Goal: Task Accomplishment & Management: Complete application form

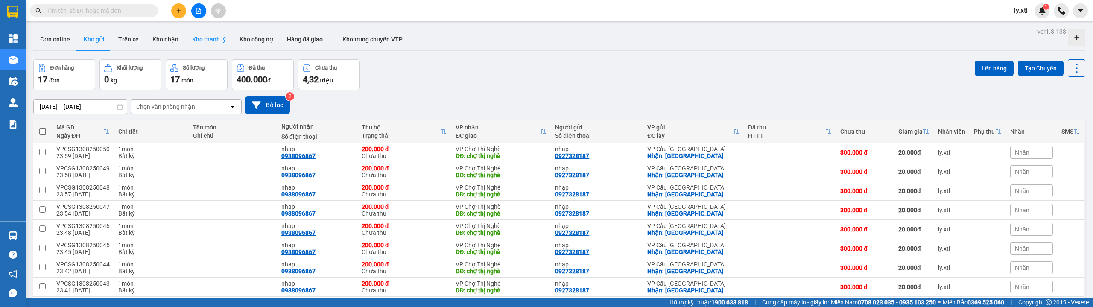
drag, startPoint x: 181, startPoint y: 14, endPoint x: 188, endPoint y: 36, distance: 23.5
click at [181, 14] on button at bounding box center [178, 10] width 15 height 15
click at [208, 29] on div "Tạo đơn hàng" at bounding box center [212, 31] width 37 height 9
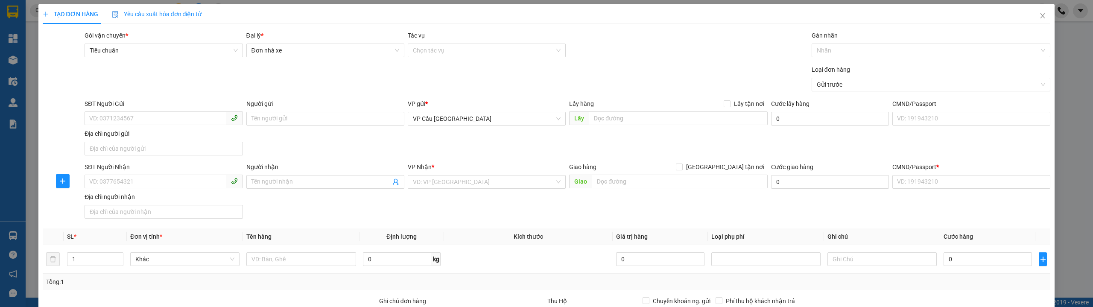
click at [498, 190] on div "VP Nhận * VD: VP Sài Gòn" at bounding box center [487, 177] width 158 height 30
click at [500, 185] on input "search" at bounding box center [484, 182] width 142 height 13
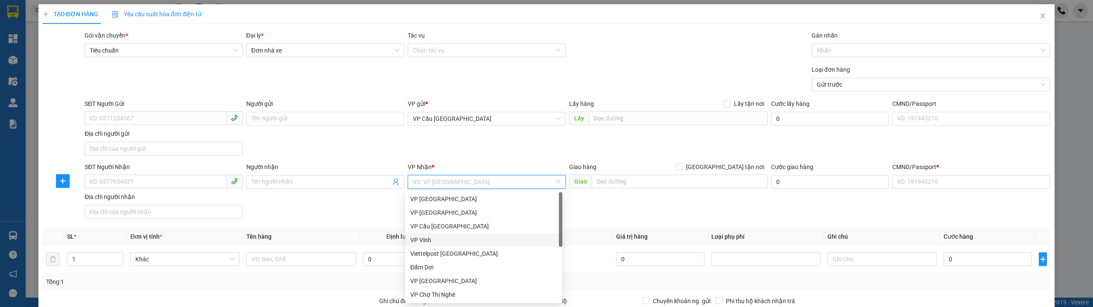
scroll to position [41, 0]
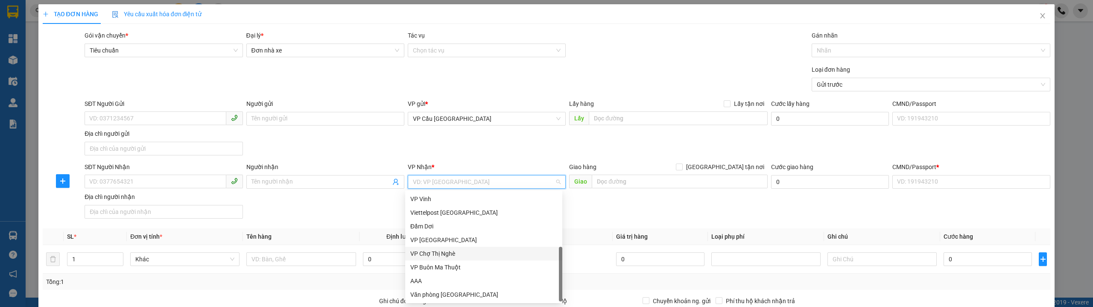
click at [466, 252] on div "VP Chợ Thị Nghè" at bounding box center [483, 253] width 147 height 9
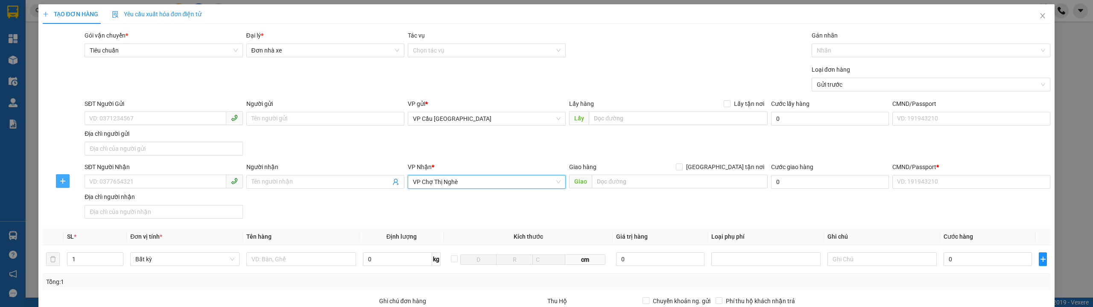
click at [60, 179] on icon "plus" at bounding box center [62, 181] width 7 height 7
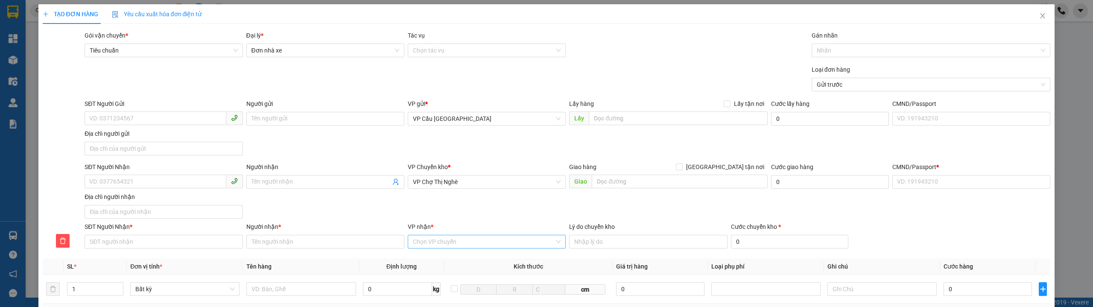
click at [448, 235] on div "Chọn VP chuyển" at bounding box center [487, 242] width 158 height 14
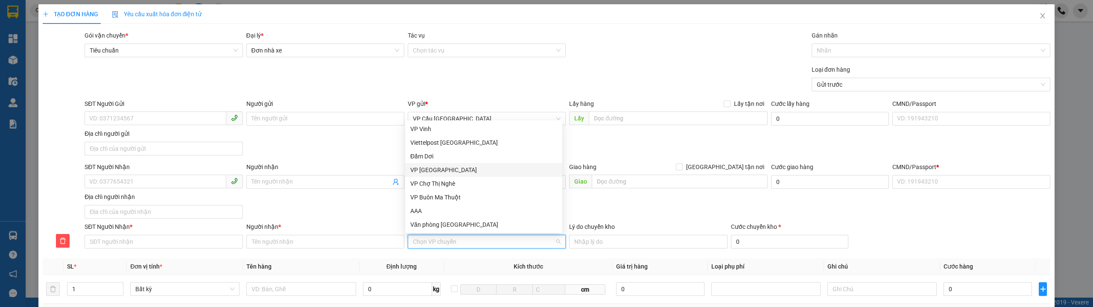
click at [450, 170] on div "VP [GEOGRAPHIC_DATA]" at bounding box center [483, 169] width 147 height 9
drag, startPoint x: 358, startPoint y: 217, endPoint x: 369, endPoint y: 215, distance: 10.8
click at [358, 217] on div "SĐT Người Nhận VD: 0377654321 Người nhận Tên người nhận VP Chuyển kho * VP Chợ …" at bounding box center [568, 192] width 970 height 60
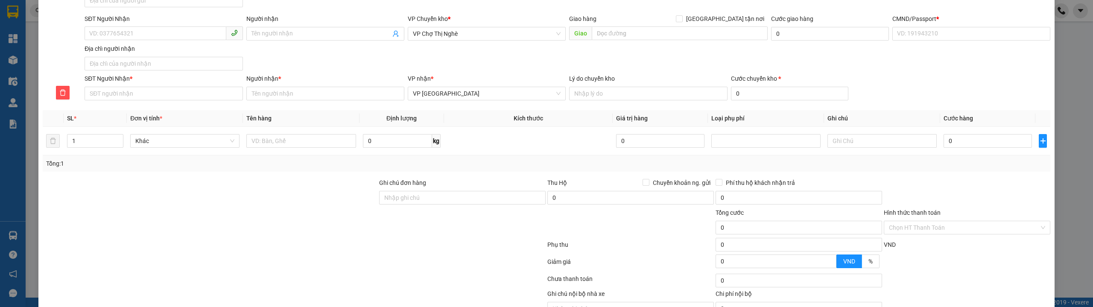
scroll to position [193, 0]
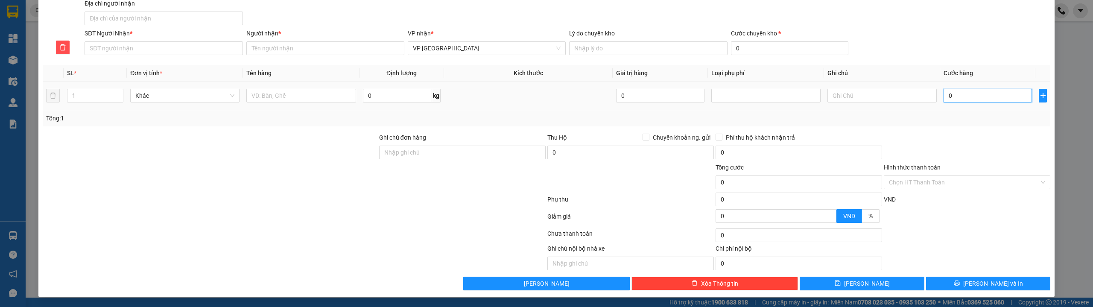
click at [965, 94] on input "0" at bounding box center [988, 96] width 88 height 14
type input "2"
type input "23"
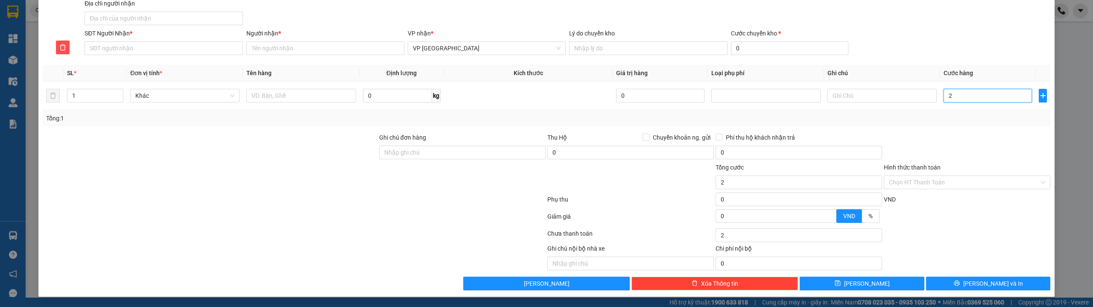
type input "23"
type input "23.000"
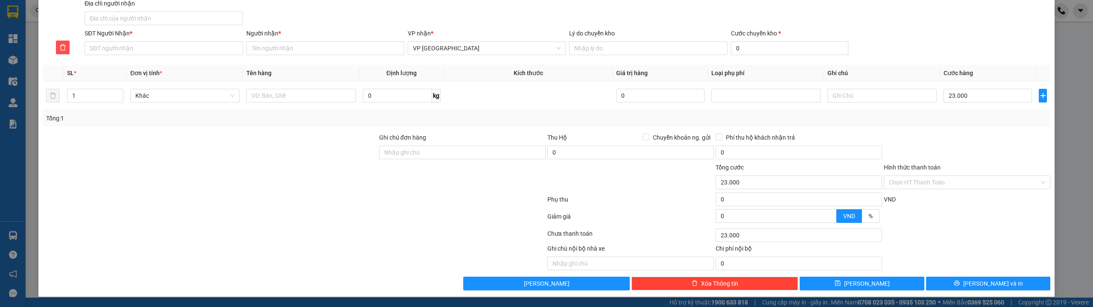
click at [958, 139] on div at bounding box center [967, 148] width 168 height 30
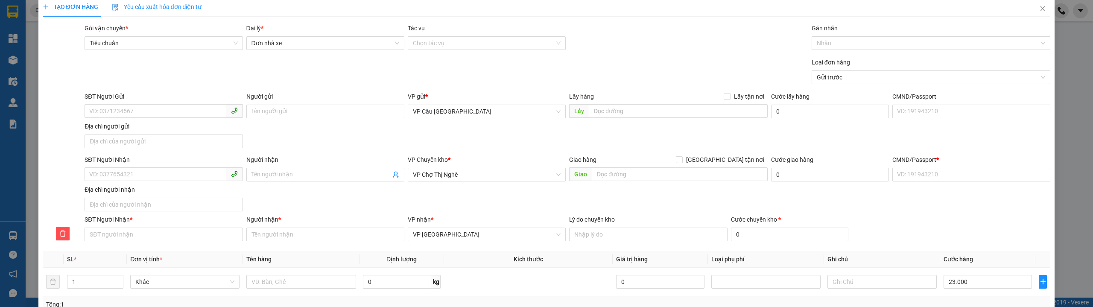
click at [935, 167] on div "CMND/Passport *" at bounding box center [972, 161] width 158 height 13
click at [935, 176] on input "CMND/Passport *" at bounding box center [972, 175] width 158 height 14
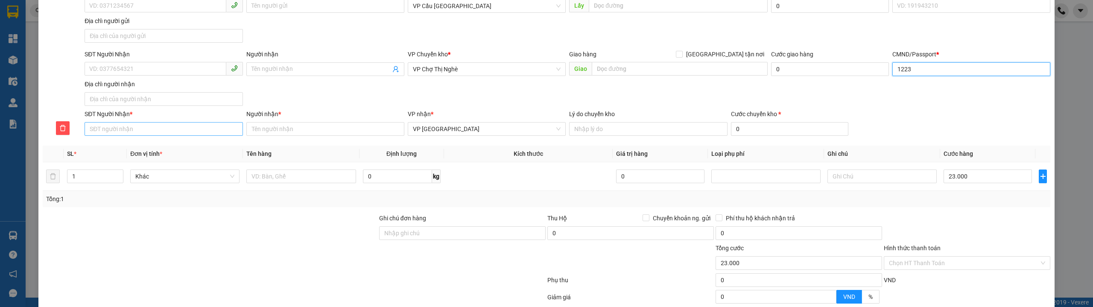
type input "1223"
click at [144, 128] on input "SĐT Người Nhận *" at bounding box center [164, 129] width 158 height 14
type input "0366792192"
click at [274, 129] on input "Người nhận *" at bounding box center [325, 129] width 158 height 14
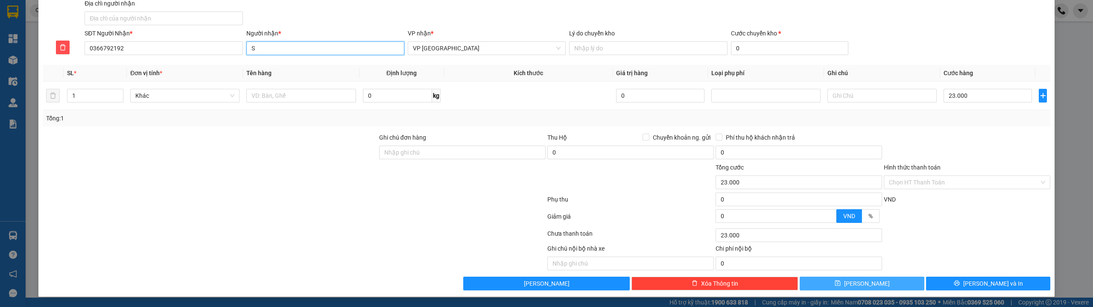
type input "S"
click at [803, 282] on button "Lưu" at bounding box center [862, 284] width 125 height 14
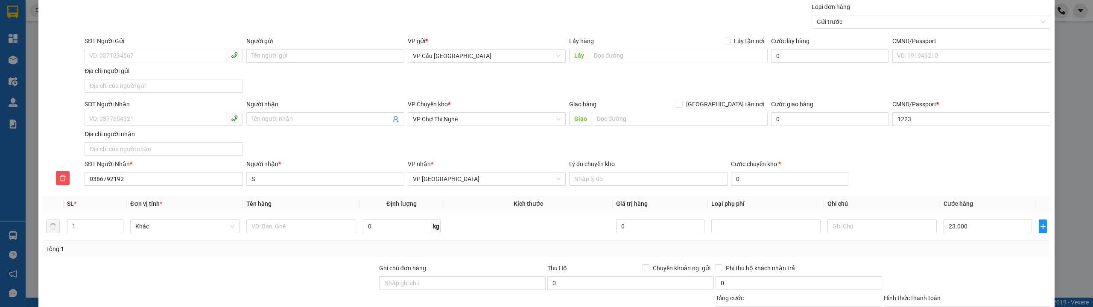
scroll to position [0, 0]
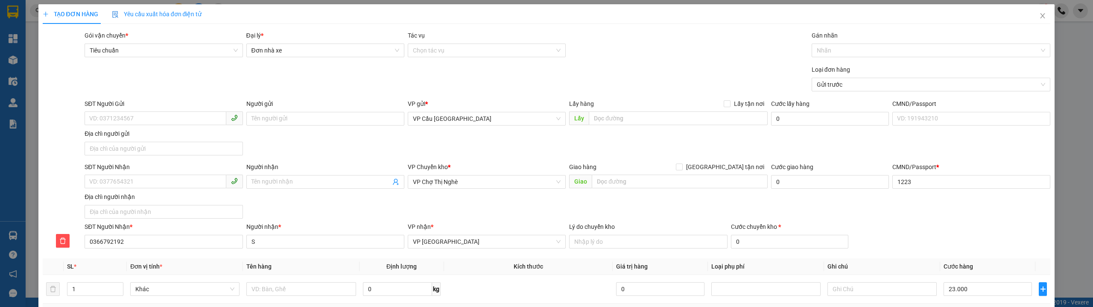
type input "0"
click at [1040, 13] on icon "close" at bounding box center [1043, 15] width 7 height 7
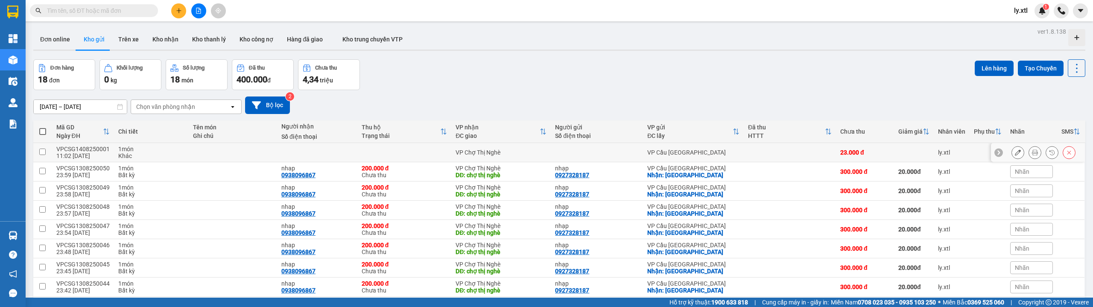
click at [44, 153] on input "checkbox" at bounding box center [42, 152] width 6 height 6
checkbox input "true"
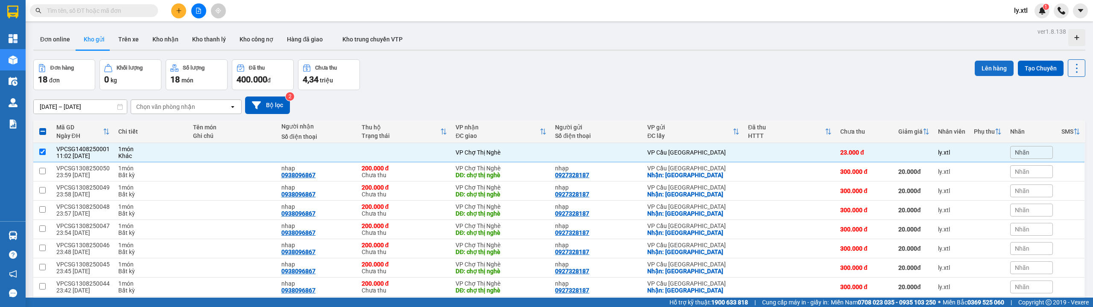
click at [988, 65] on button "Lên hàng" at bounding box center [994, 68] width 39 height 15
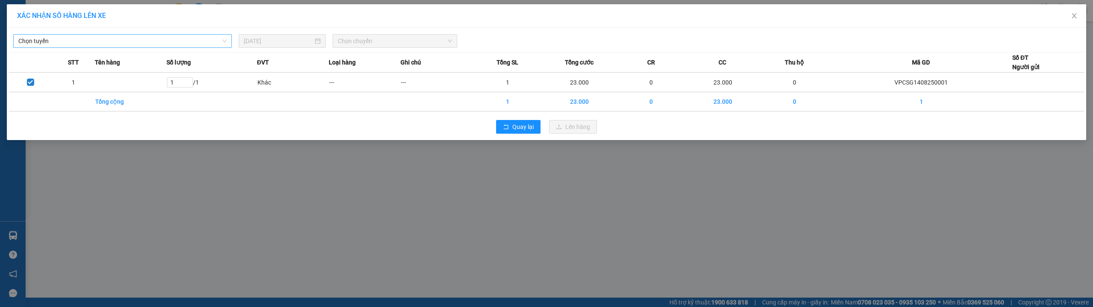
click at [146, 37] on span "Chọn tuyến" at bounding box center [122, 41] width 208 height 13
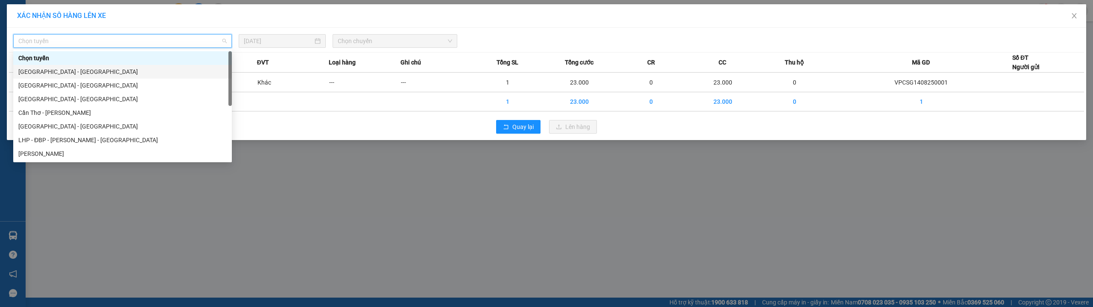
click at [101, 71] on div "[GEOGRAPHIC_DATA] - [GEOGRAPHIC_DATA]" at bounding box center [122, 71] width 208 height 9
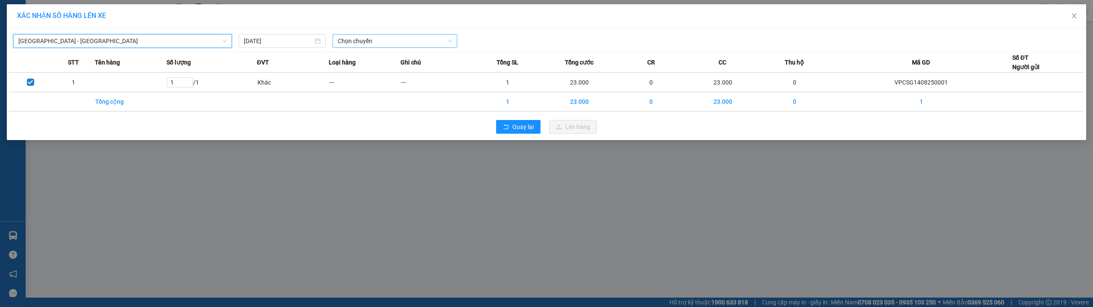
click at [407, 47] on div "Điện Biên - Hà Tiên Điện Biên - Hà Tiên 14/08/2025 Chọn chuyến STT Tên hàng Số …" at bounding box center [547, 84] width 1080 height 112
click at [410, 42] on span "Chọn chuyến" at bounding box center [395, 41] width 114 height 13
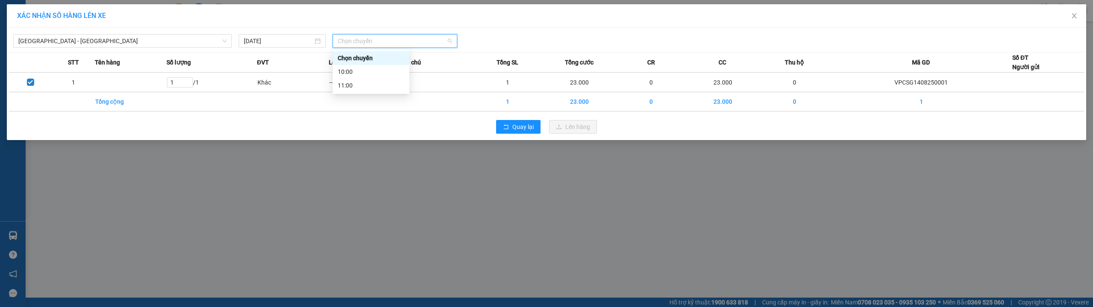
click at [382, 70] on div "10:00" at bounding box center [371, 71] width 67 height 9
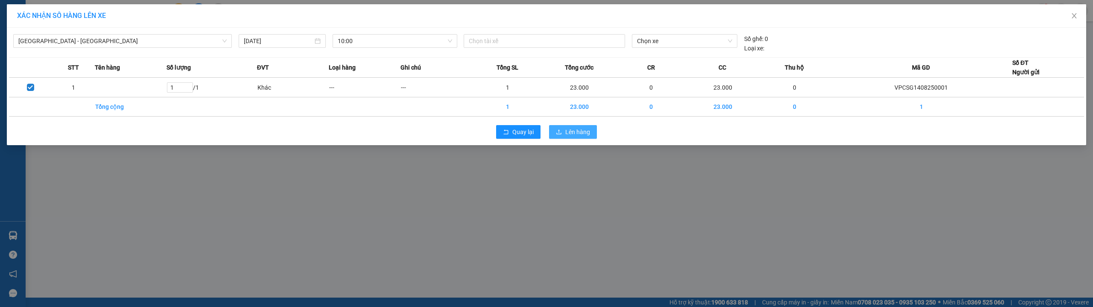
click at [570, 135] on span "Lên hàng" at bounding box center [578, 131] width 25 height 9
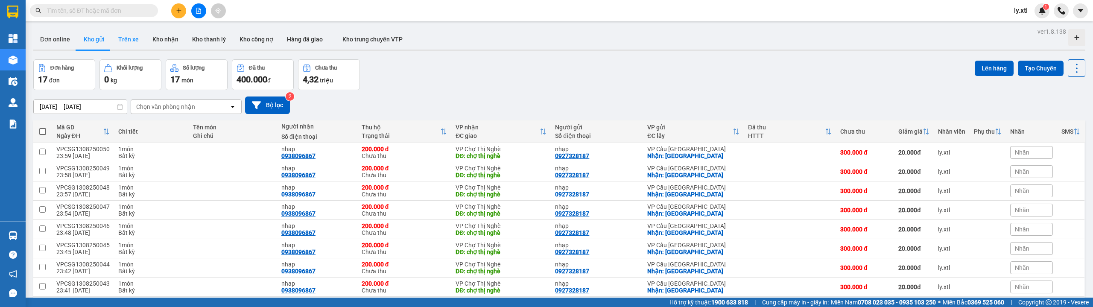
click at [126, 35] on button "Trên xe" at bounding box center [128, 39] width 34 height 21
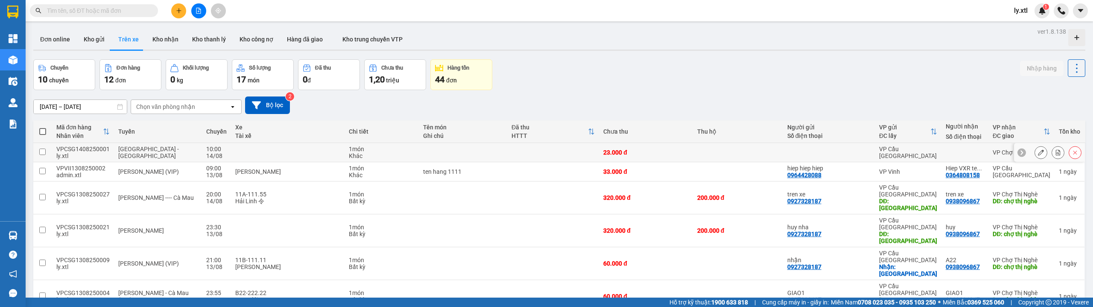
click at [70, 147] on div "VPCSG1408250001" at bounding box center [82, 149] width 53 height 7
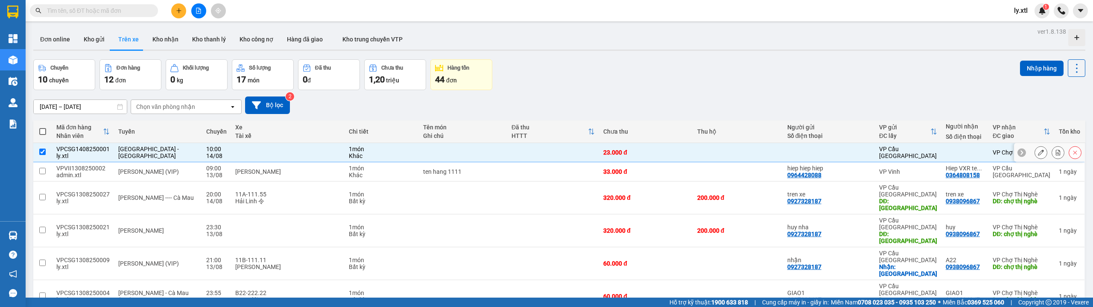
click at [70, 147] on div "VPCSG1408250001" at bounding box center [82, 149] width 53 height 7
checkbox input "false"
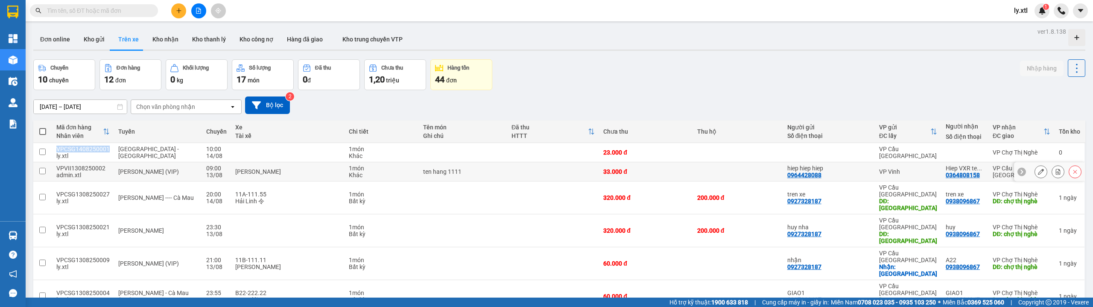
copy div "VPCSG1408250001"
click at [1040, 151] on button at bounding box center [1041, 152] width 12 height 15
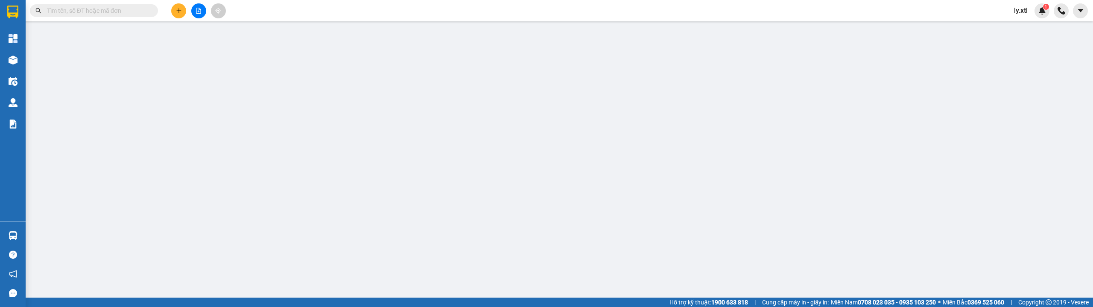
type input "1223"
type input "23.000"
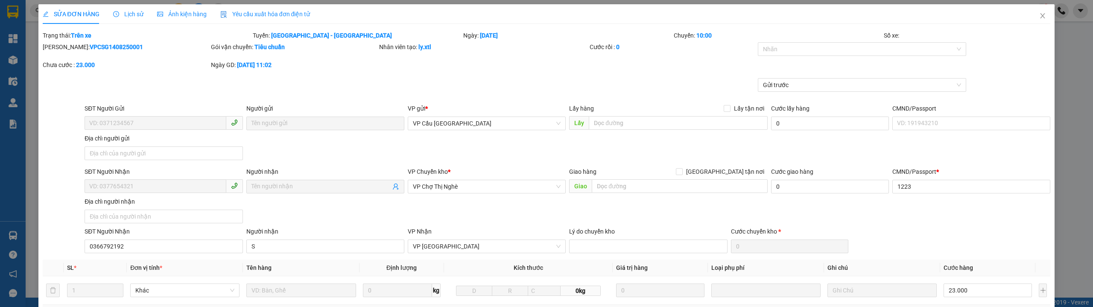
click at [124, 9] on div "Lịch sử" at bounding box center [128, 14] width 30 height 20
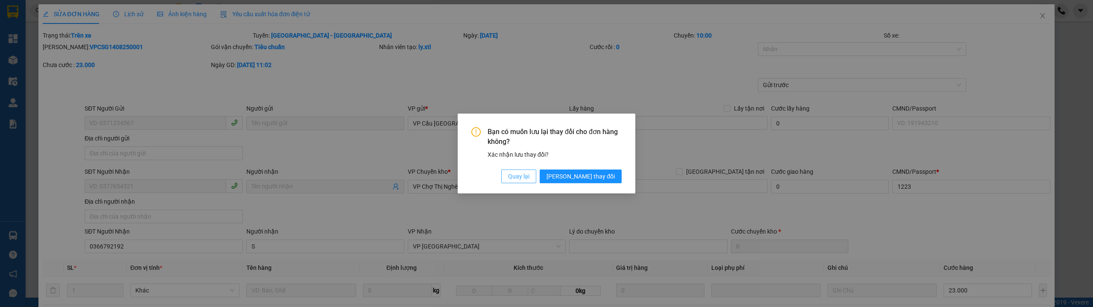
click at [536, 177] on button "Quay lại" at bounding box center [518, 177] width 35 height 14
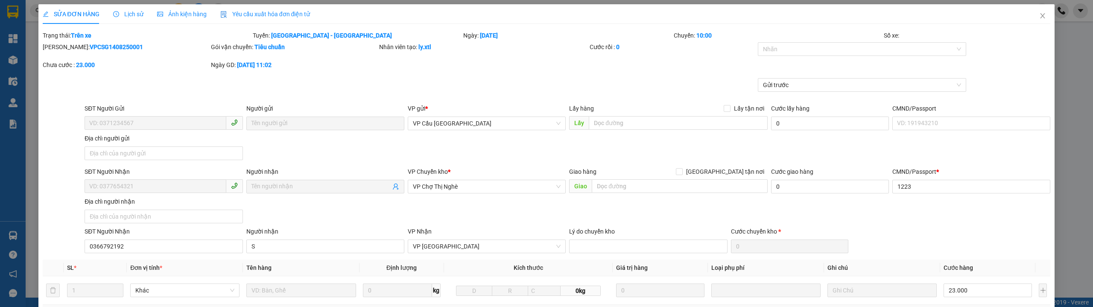
type input "1223"
type input "23.000"
click at [113, 22] on div "SỬA ĐƠN HÀNG Lịch sử Ảnh kiện hàng Yêu cầu xuất hóa đơn điện tử Total Paid Fee …" at bounding box center [546, 153] width 1093 height 307
click at [116, 17] on span "Lịch sử" at bounding box center [128, 14] width 30 height 7
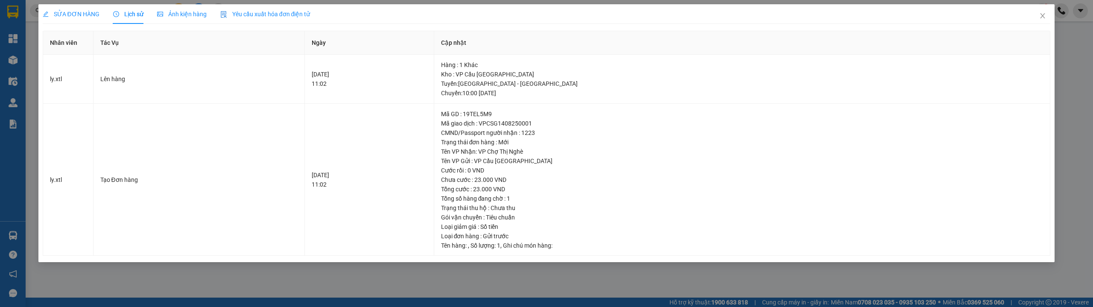
click at [74, 16] on span "SỬA ĐƠN HÀNG" at bounding box center [71, 14] width 57 height 7
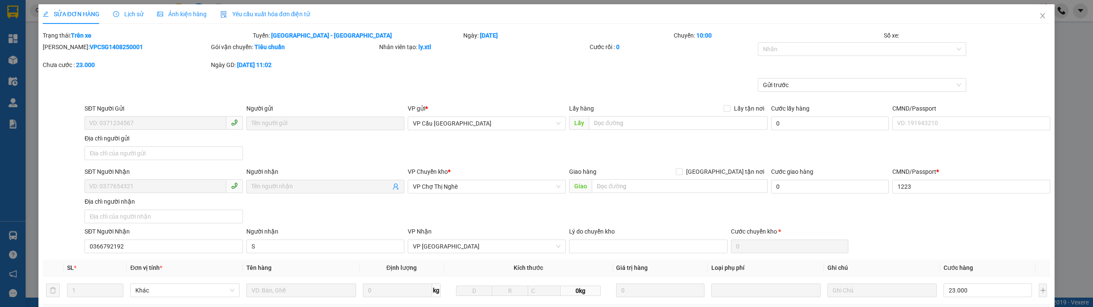
click at [129, 18] on div "Lịch sử" at bounding box center [128, 13] width 30 height 9
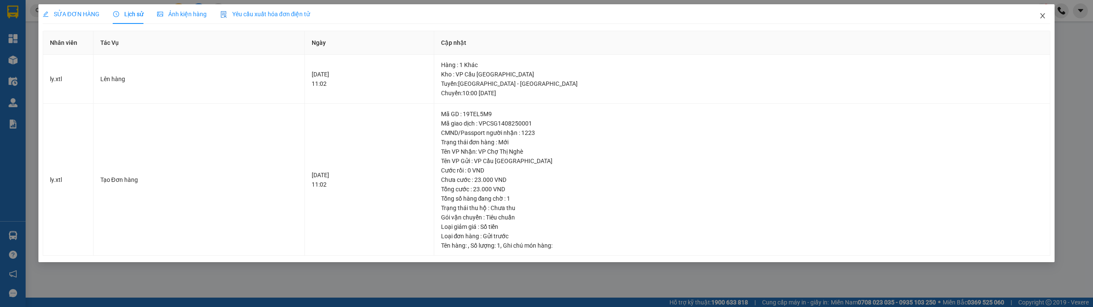
click at [1049, 13] on span "Close" at bounding box center [1043, 16] width 24 height 24
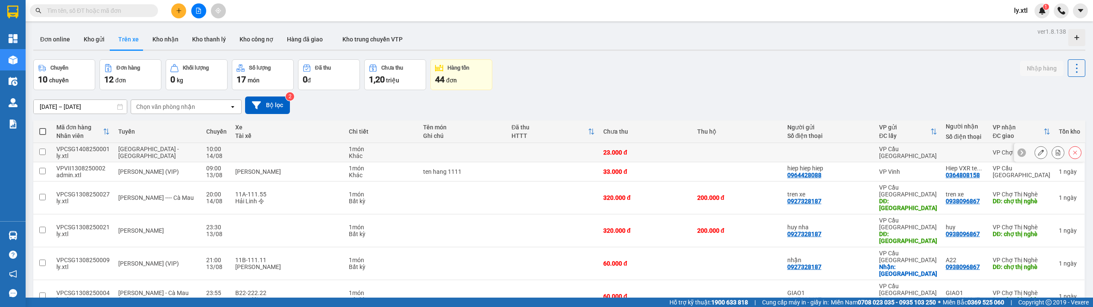
click at [106, 150] on div "VPCSG1408250001" at bounding box center [82, 149] width 53 height 7
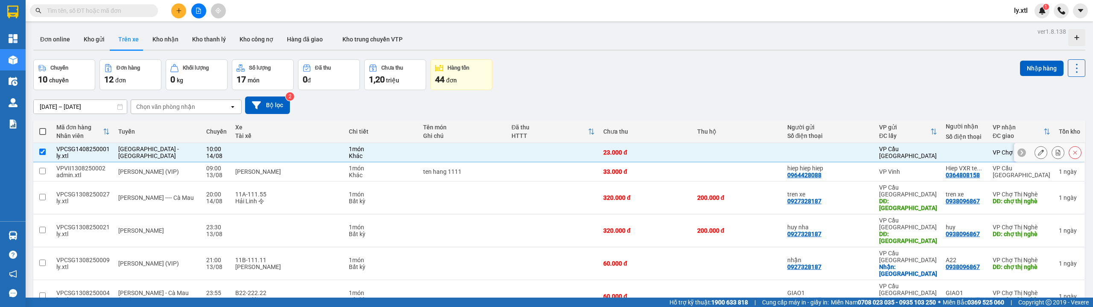
click at [106, 150] on div "VPCSG1408250001" at bounding box center [82, 149] width 53 height 7
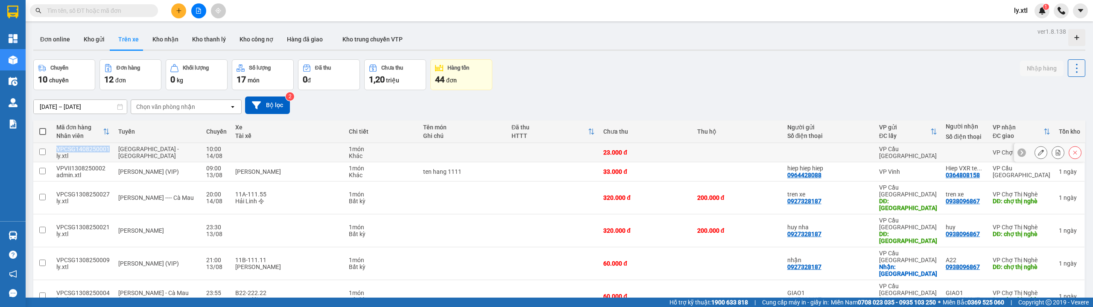
copy div "VPCSG1408250001"
click at [45, 152] on input "checkbox" at bounding box center [42, 152] width 6 height 6
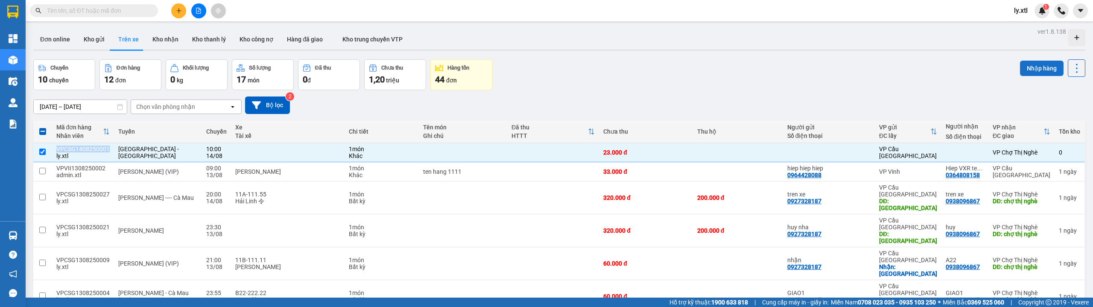
click at [1032, 69] on button "Nhập hàng" at bounding box center [1042, 68] width 44 height 15
checkbox input "false"
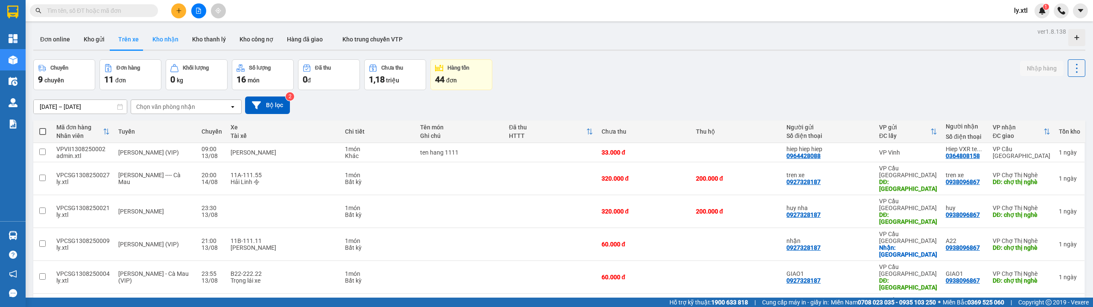
click at [163, 41] on button "Kho nhận" at bounding box center [166, 39] width 40 height 21
type input "08/08/2025 – 14/08/2025"
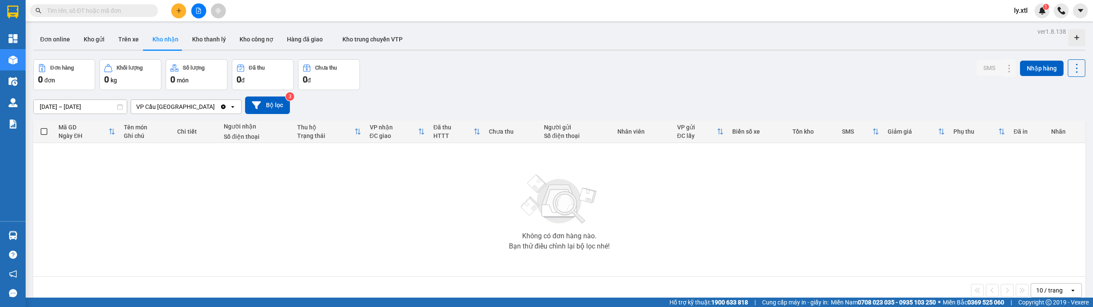
click at [186, 103] on div "VP Cầu [GEOGRAPHIC_DATA]" at bounding box center [175, 107] width 89 height 14
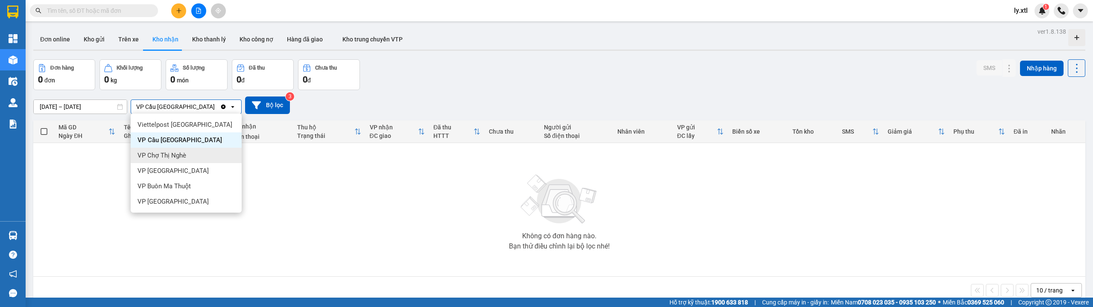
click at [184, 149] on div "VP Chợ Thị Nghè" at bounding box center [186, 155] width 111 height 15
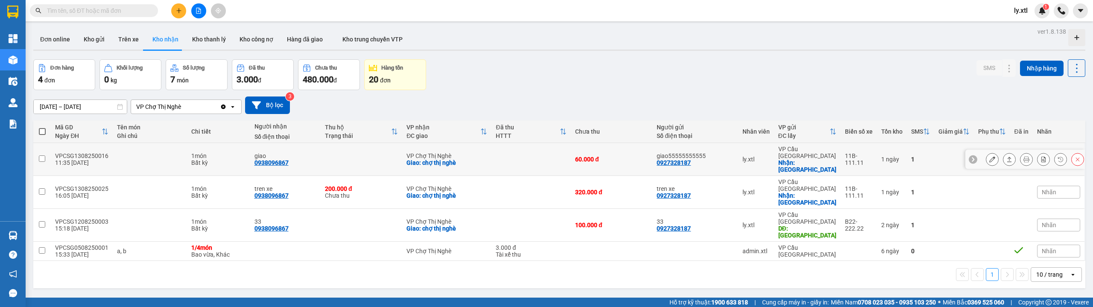
click at [42, 155] on input "checkbox" at bounding box center [42, 158] width 6 height 6
checkbox input "true"
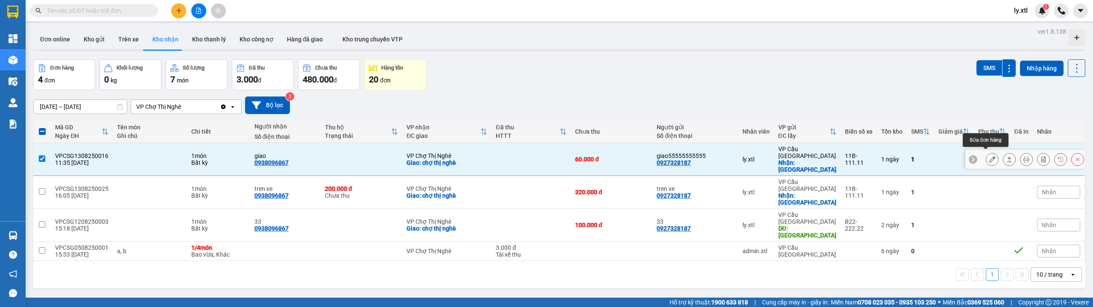
click at [990, 157] on icon at bounding box center [993, 159] width 6 height 6
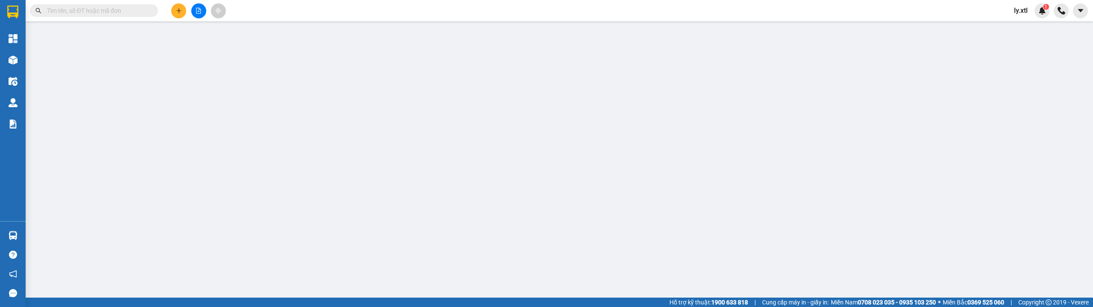
type input "0927328187"
type input "giao55555555555"
checkbox input "true"
type input "điện biên phủ"
type input "123456789112"
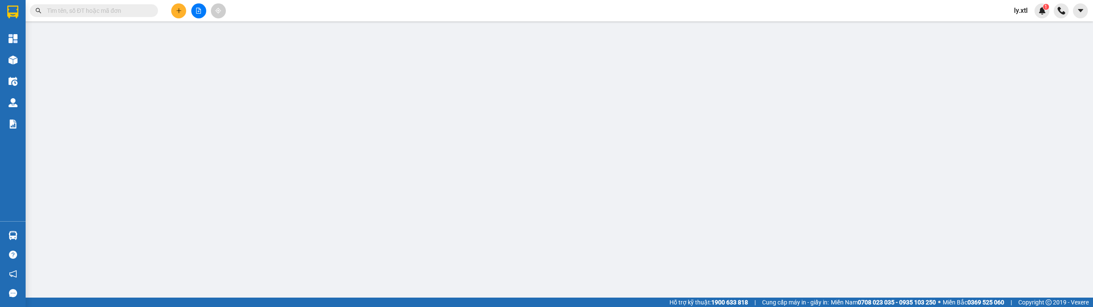
type input "0938096867"
type input "giao"
checkbox input "true"
type input "chợ thị nghè"
type input "123456789456"
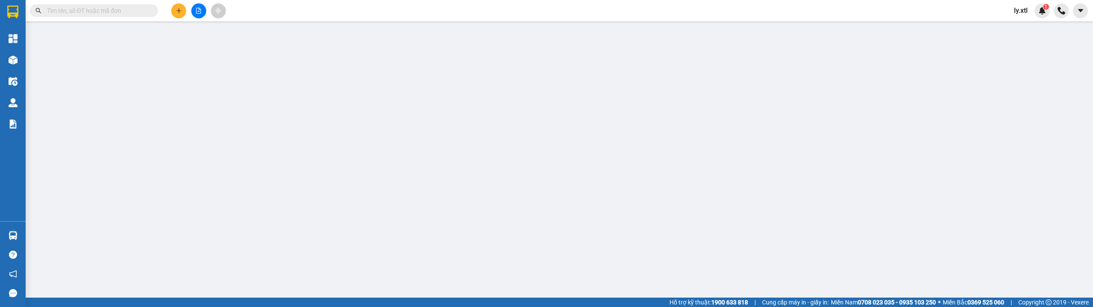
type input "60.000"
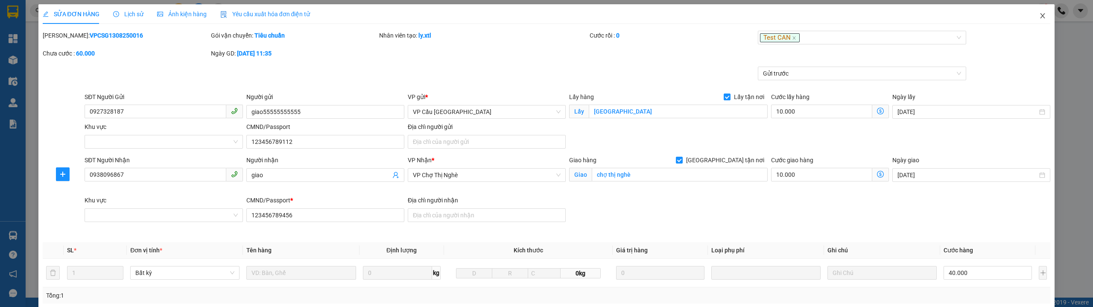
click at [1040, 16] on span "Close" at bounding box center [1043, 16] width 24 height 24
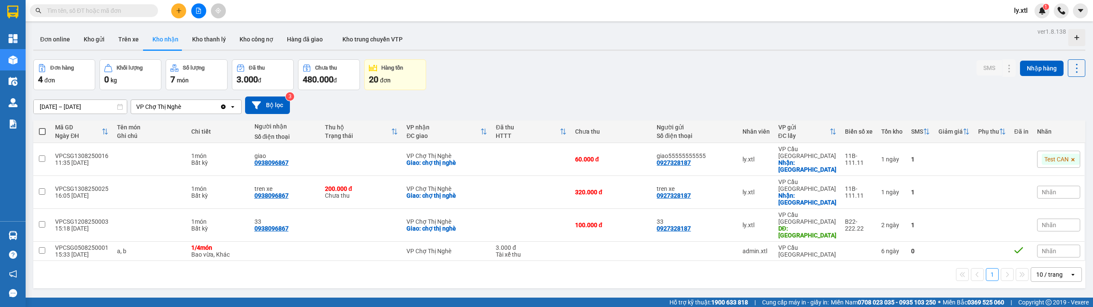
click at [103, 6] on input "text" at bounding box center [97, 10] width 101 height 9
paste input "VPCSG1408250001"
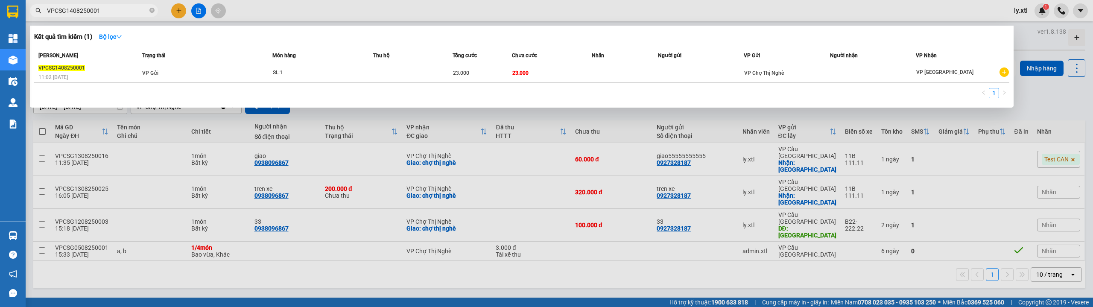
type input "VPCSG1408250001"
click at [220, 258] on div at bounding box center [546, 153] width 1093 height 307
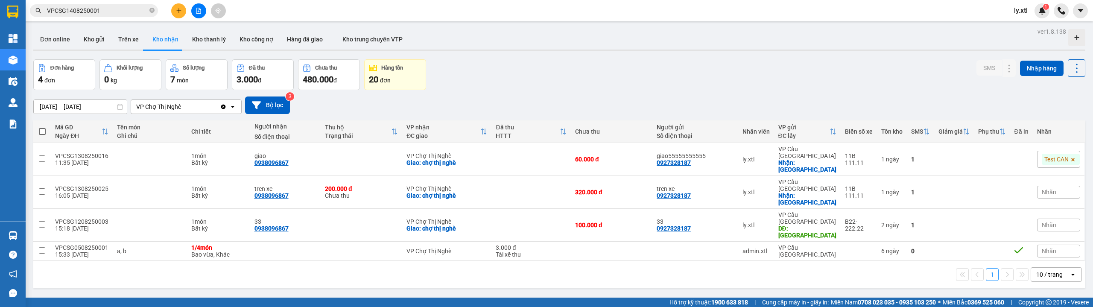
click at [121, 17] on span "VPCSG1408250001" at bounding box center [94, 10] width 128 height 13
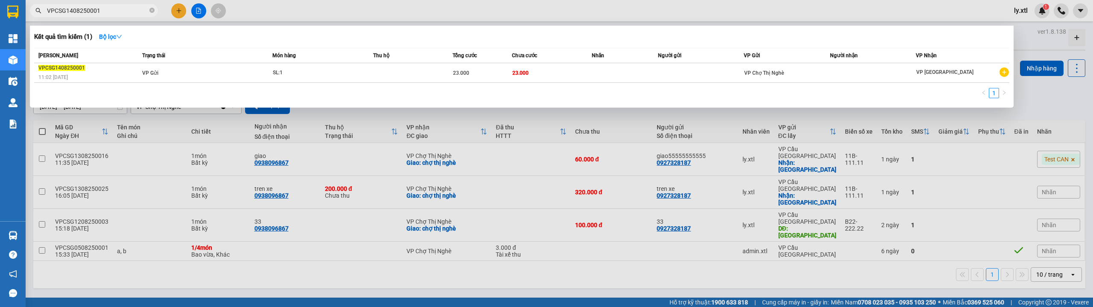
click at [713, 281] on div at bounding box center [546, 153] width 1093 height 307
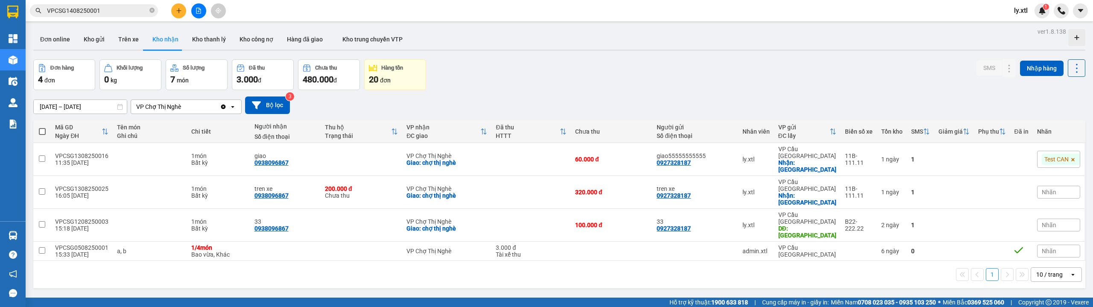
click at [130, 10] on input "VPCSG1408250001" at bounding box center [97, 10] width 101 height 9
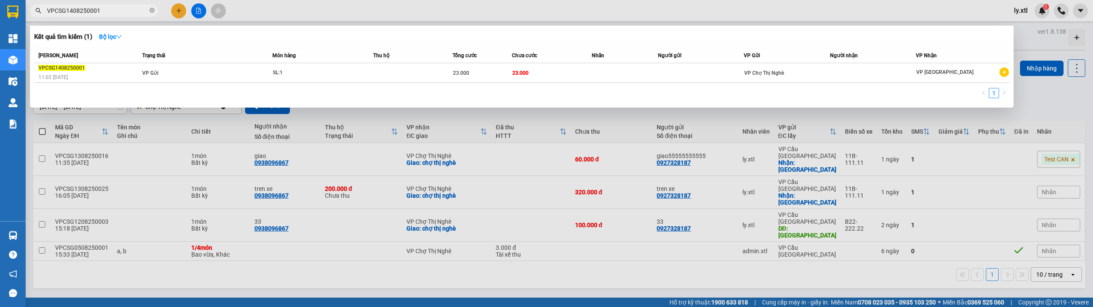
click at [383, 284] on div at bounding box center [546, 153] width 1093 height 307
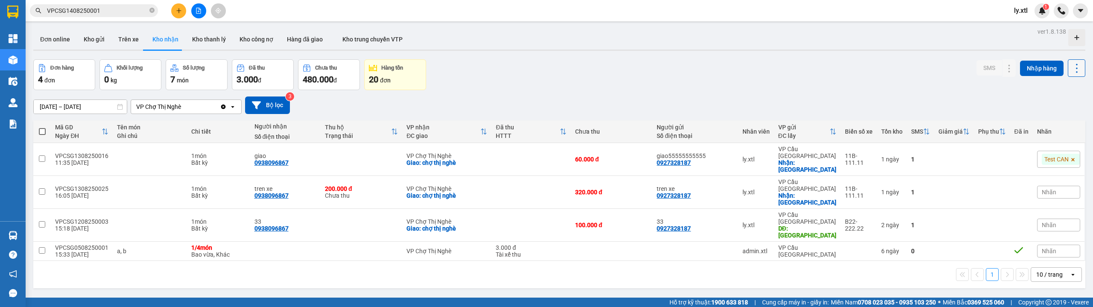
click at [1071, 68] on icon at bounding box center [1077, 68] width 12 height 12
click at [1048, 95] on span "Xuất excel" at bounding box center [1055, 91] width 27 height 9
click at [1048, 95] on div "08/08/2025 – 14/08/2025 Press the down arrow key to interact with the calendar …" at bounding box center [559, 105] width 1052 height 30
click at [1071, 63] on icon at bounding box center [1077, 68] width 12 height 12
click at [1047, 103] on span "Làm mới" at bounding box center [1053, 107] width 23 height 9
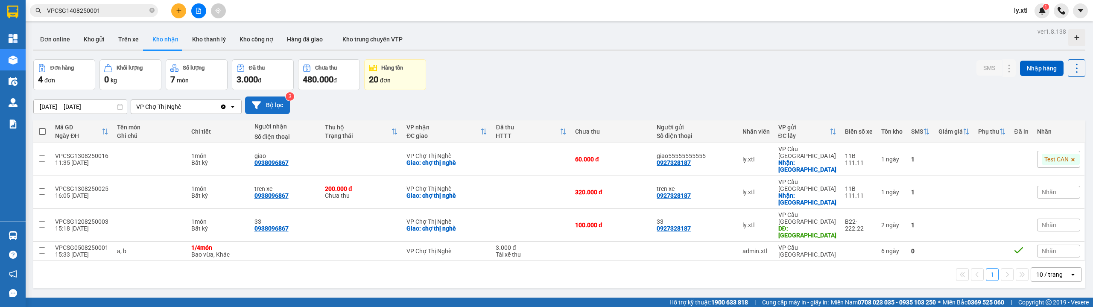
click at [273, 102] on button "Bộ lọc" at bounding box center [267, 106] width 45 height 18
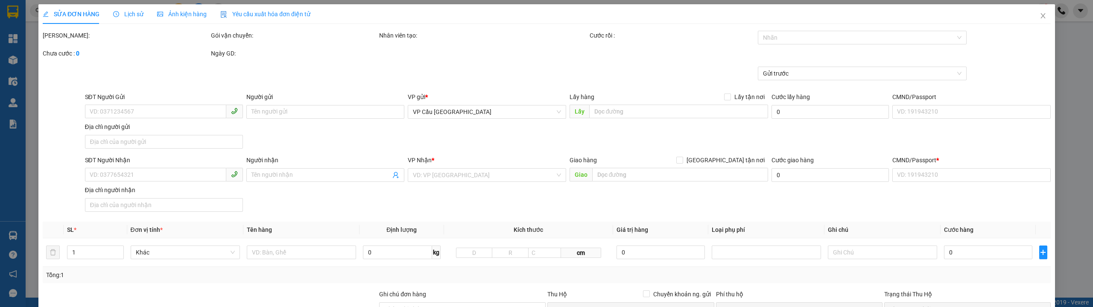
type input "1223"
type input "23.000"
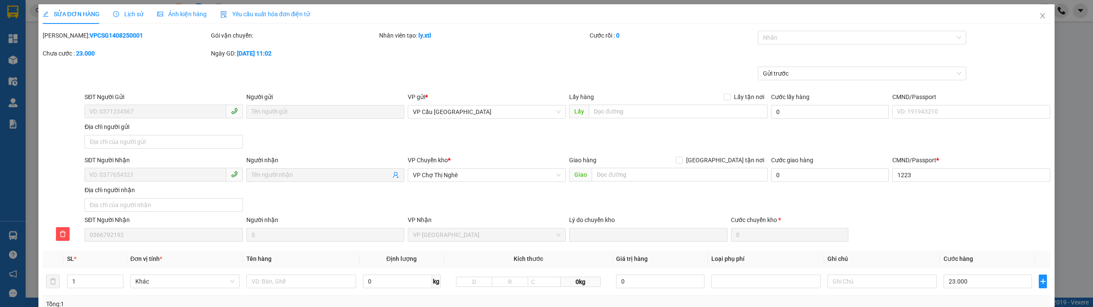
click at [144, 15] on div "SỬA ĐƠN HÀNG Lịch sử Ảnh kiện hàng Yêu cầu xuất hóa đơn điện tử Total Paid Fee …" at bounding box center [546, 153] width 1093 height 307
click at [136, 15] on span "Lịch sử" at bounding box center [128, 14] width 30 height 7
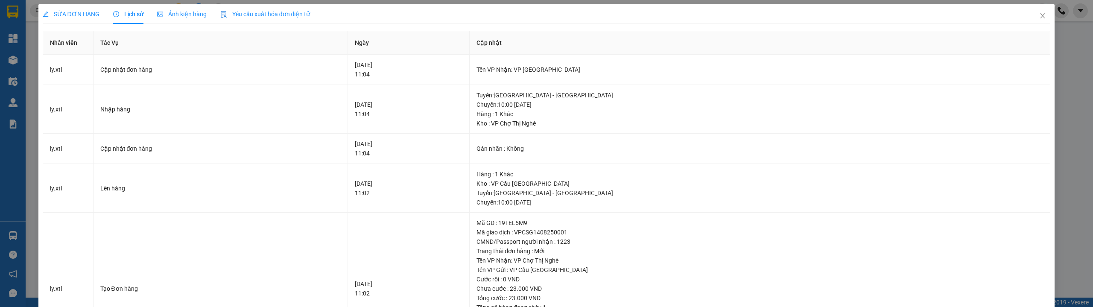
click at [79, 18] on div "SỬA ĐƠN HÀNG" at bounding box center [71, 13] width 57 height 9
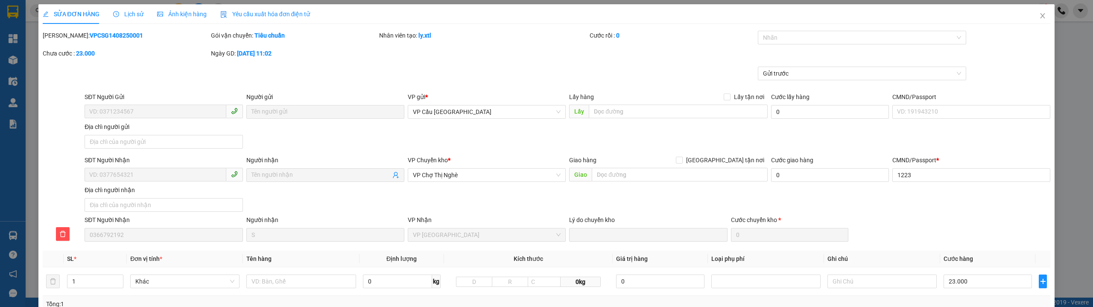
click at [122, 9] on div "Lịch sử" at bounding box center [128, 14] width 30 height 20
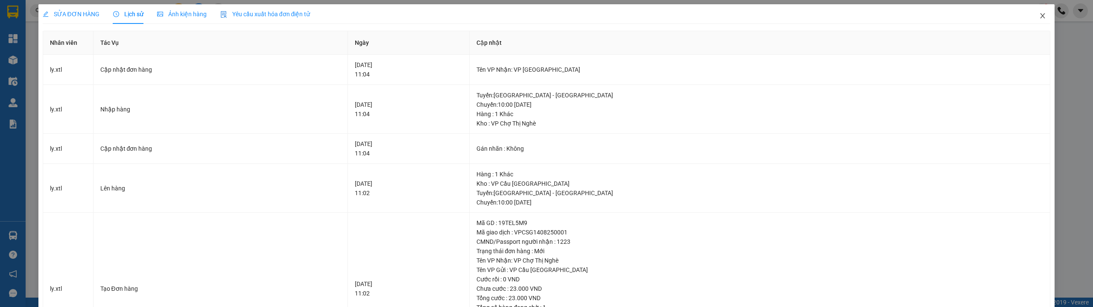
click at [1040, 15] on icon "close" at bounding box center [1043, 15] width 7 height 7
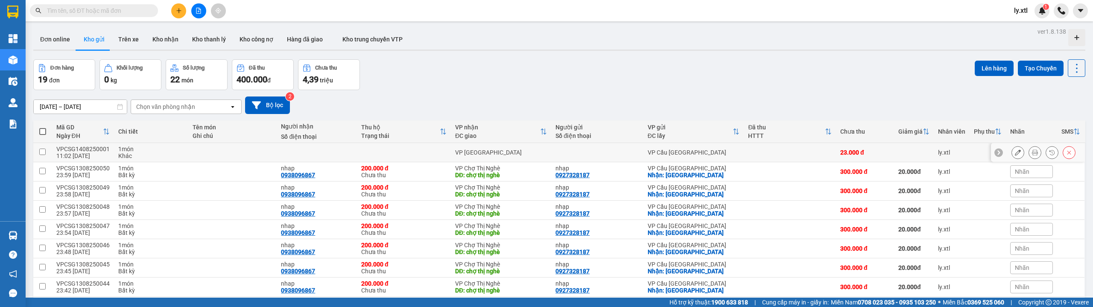
click at [44, 151] on input "checkbox" at bounding box center [42, 152] width 6 height 6
checkbox input "true"
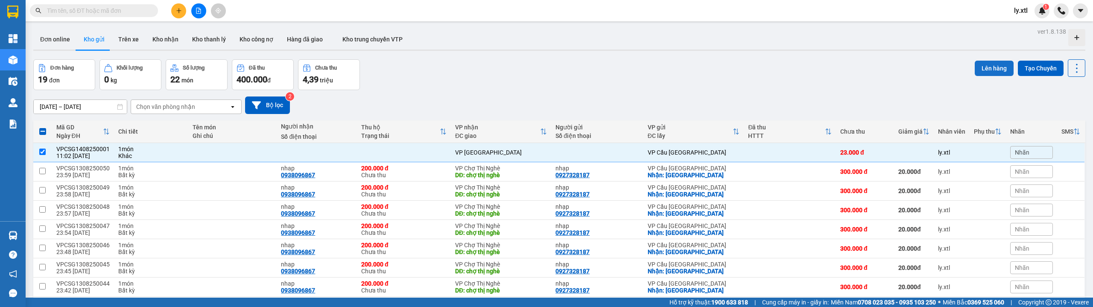
click at [985, 74] on button "Lên hàng" at bounding box center [994, 68] width 39 height 15
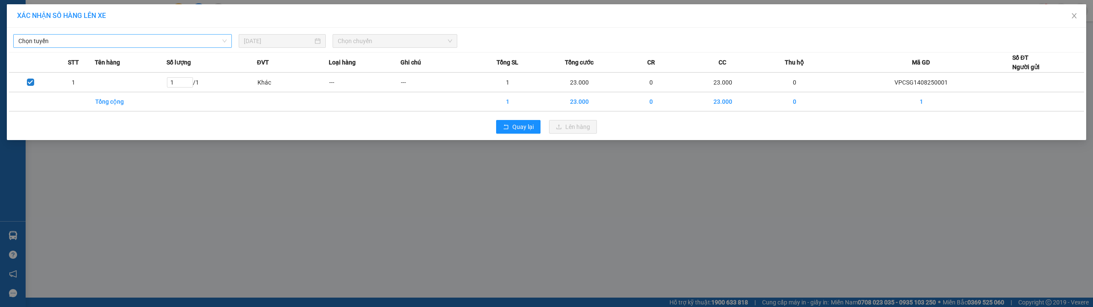
click at [128, 44] on span "Chọn tuyến" at bounding box center [122, 41] width 208 height 13
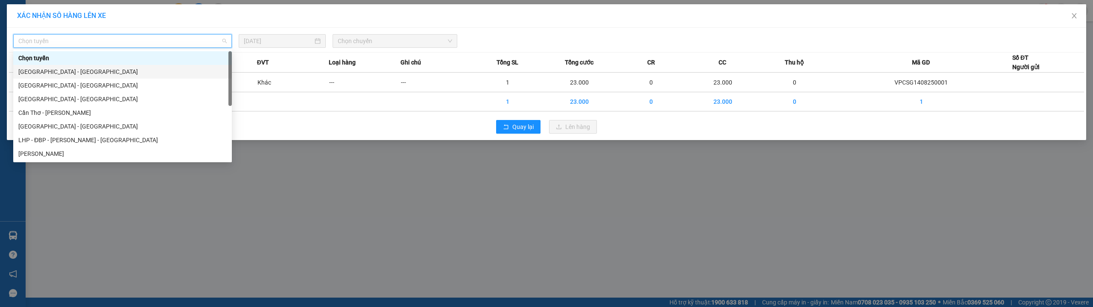
click at [90, 77] on div "[GEOGRAPHIC_DATA] - [GEOGRAPHIC_DATA]" at bounding box center [122, 72] width 219 height 14
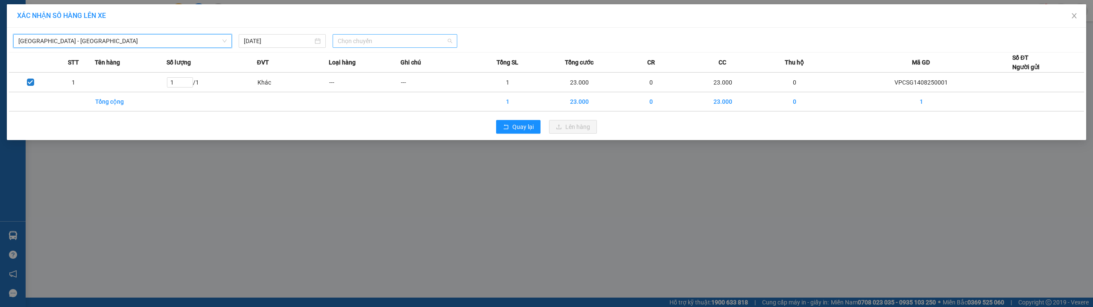
click at [379, 40] on span "Chọn chuyến" at bounding box center [395, 41] width 114 height 13
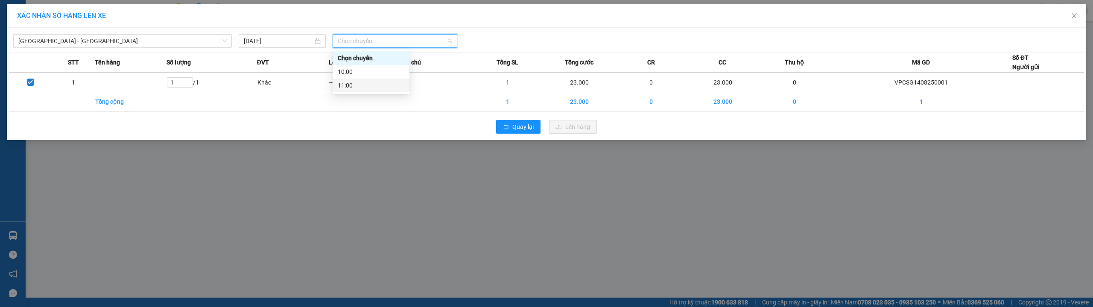
click at [366, 80] on div "11:00" at bounding box center [371, 86] width 77 height 14
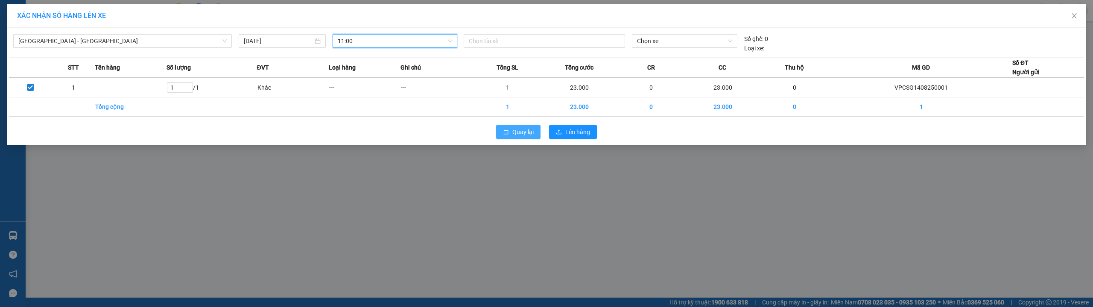
click at [522, 129] on span "Quay lại" at bounding box center [523, 131] width 21 height 9
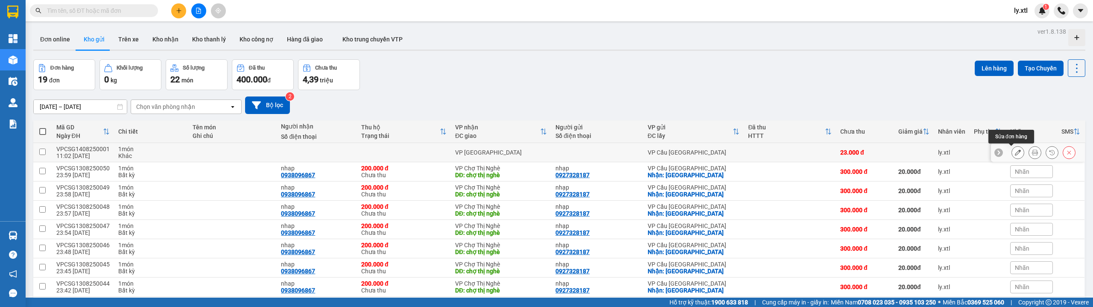
click at [1015, 155] on icon at bounding box center [1018, 152] width 6 height 6
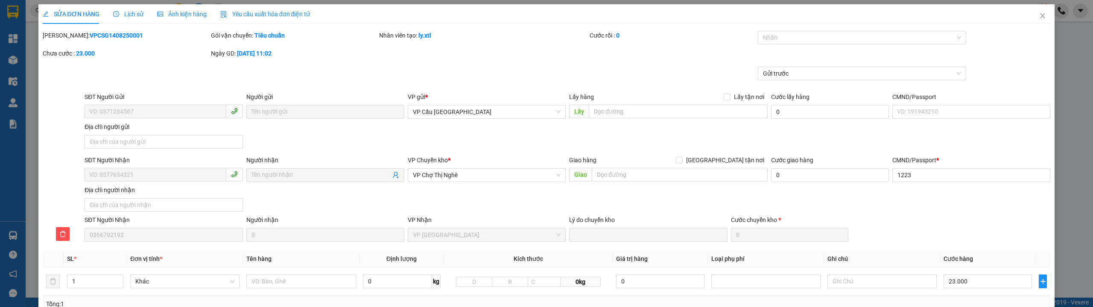
click at [111, 9] on div "SỬA ĐƠN HÀNG Lịch sử Ảnh kiện hàng Yêu cầu xuất hóa đơn điện tử" at bounding box center [177, 14] width 268 height 20
click at [134, 15] on span "Lịch sử" at bounding box center [128, 14] width 30 height 7
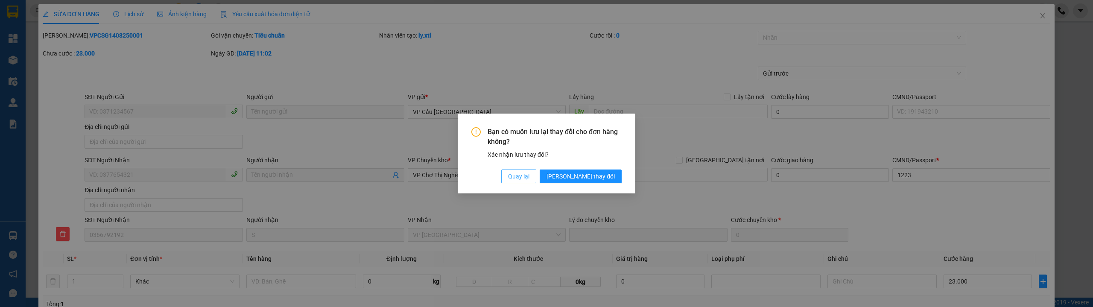
click at [536, 181] on button "Quay lại" at bounding box center [518, 177] width 35 height 14
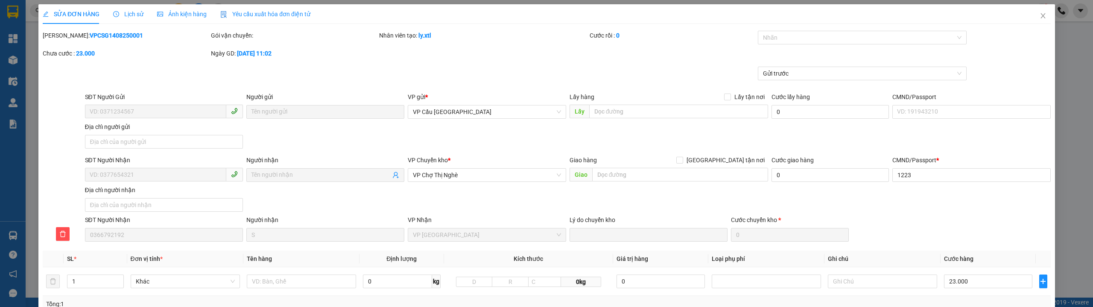
click at [138, 15] on span "Lịch sử" at bounding box center [128, 14] width 30 height 7
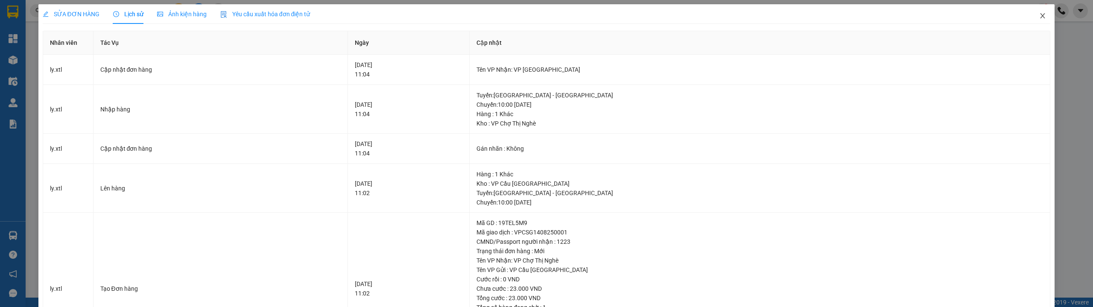
click at [1040, 17] on icon "close" at bounding box center [1043, 15] width 7 height 7
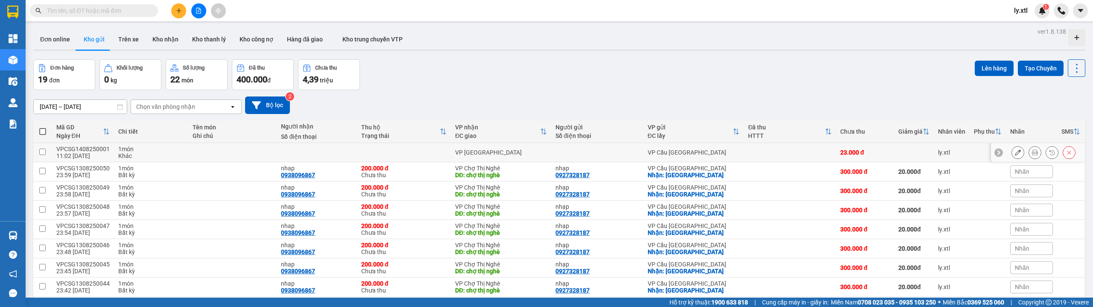
click at [38, 149] on td at bounding box center [42, 152] width 19 height 19
checkbox input "true"
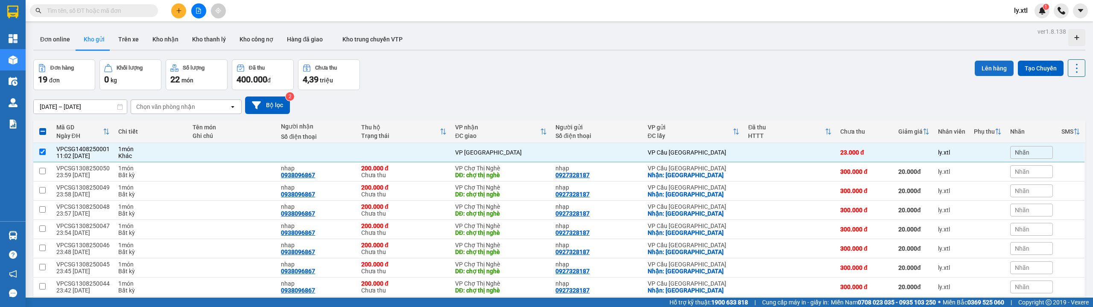
click at [999, 68] on button "Lên hàng" at bounding box center [994, 68] width 39 height 15
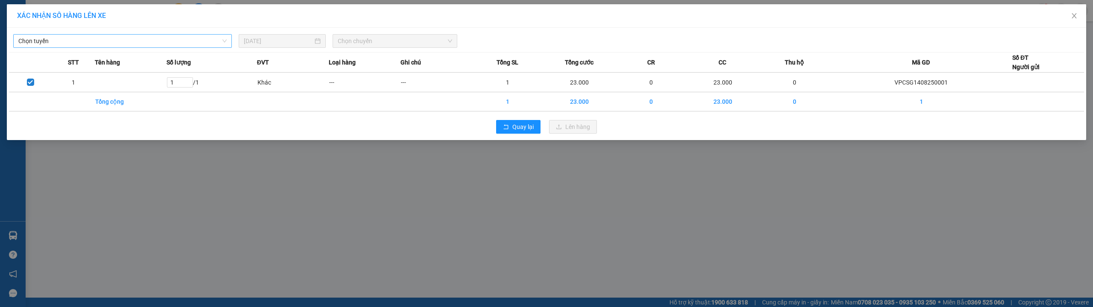
click at [179, 43] on span "Chọn tuyến" at bounding box center [122, 41] width 208 height 13
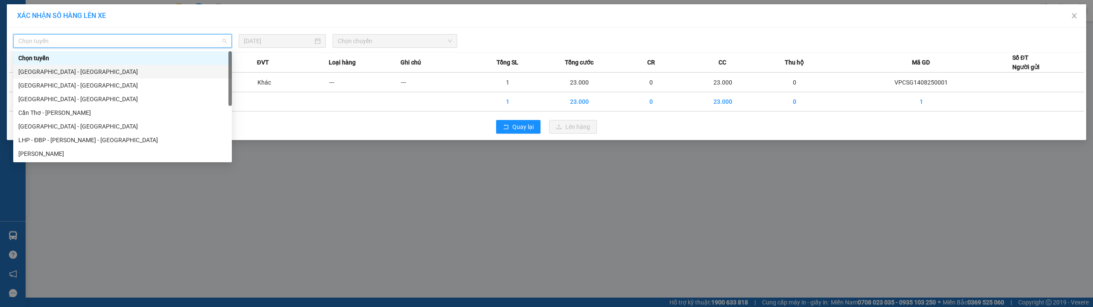
click at [139, 76] on div "[GEOGRAPHIC_DATA] - [GEOGRAPHIC_DATA]" at bounding box center [122, 71] width 208 height 9
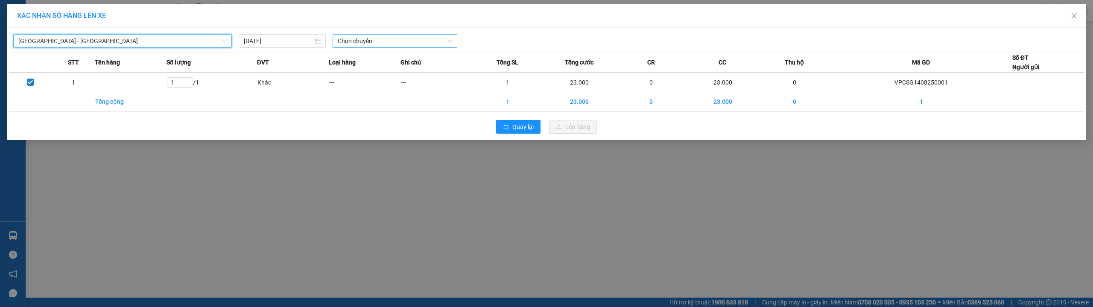
click at [370, 35] on span "Chọn chuyến" at bounding box center [395, 41] width 114 height 13
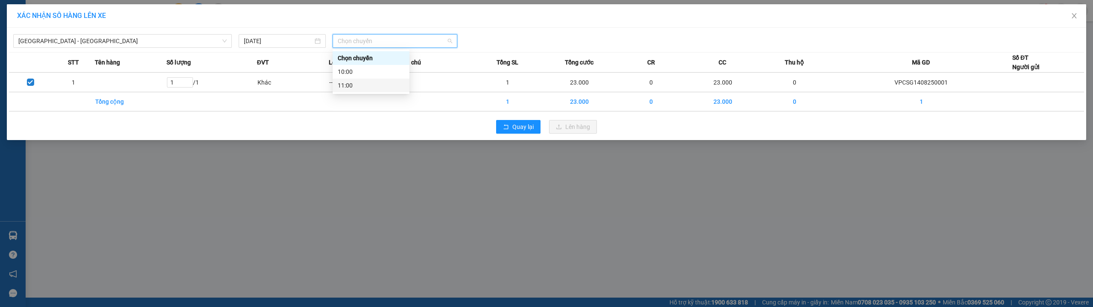
click at [360, 79] on div "11:00" at bounding box center [371, 86] width 77 height 14
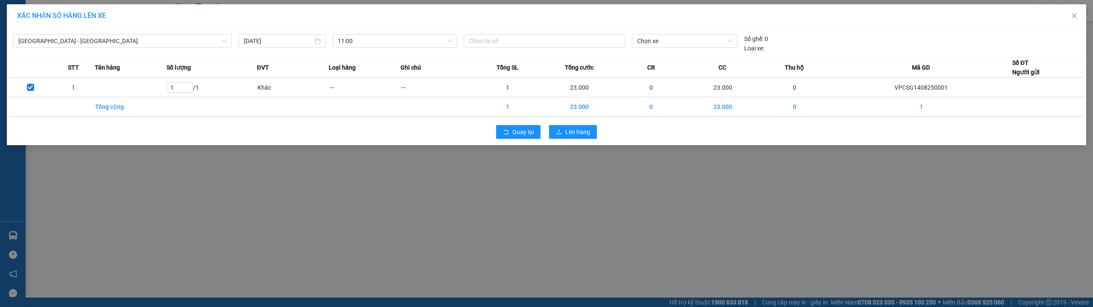
click at [601, 126] on div "Quay lại Lên hàng" at bounding box center [546, 132] width 1075 height 22
click at [594, 132] on button "Lên hàng" at bounding box center [573, 132] width 48 height 14
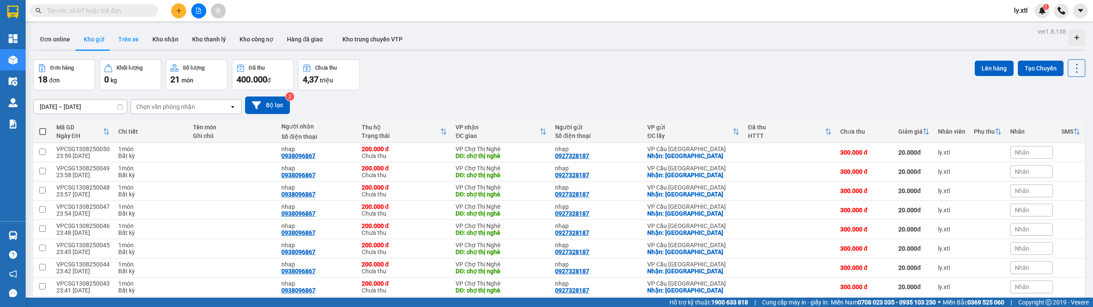
click at [121, 38] on button "Trên xe" at bounding box center [128, 39] width 34 height 21
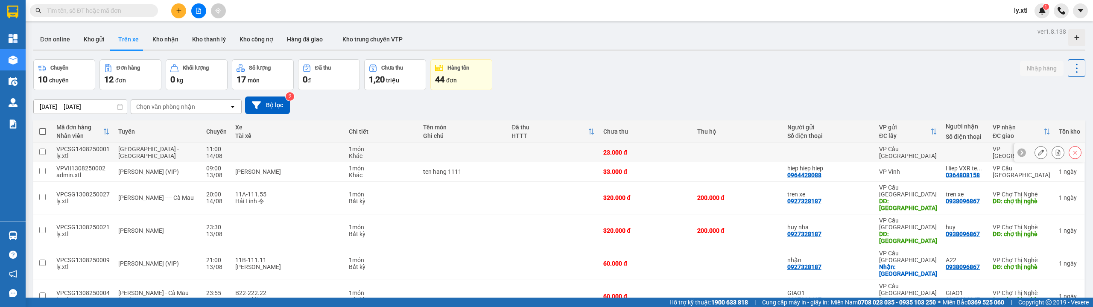
click at [44, 151] on input "checkbox" at bounding box center [42, 152] width 6 height 6
checkbox input "true"
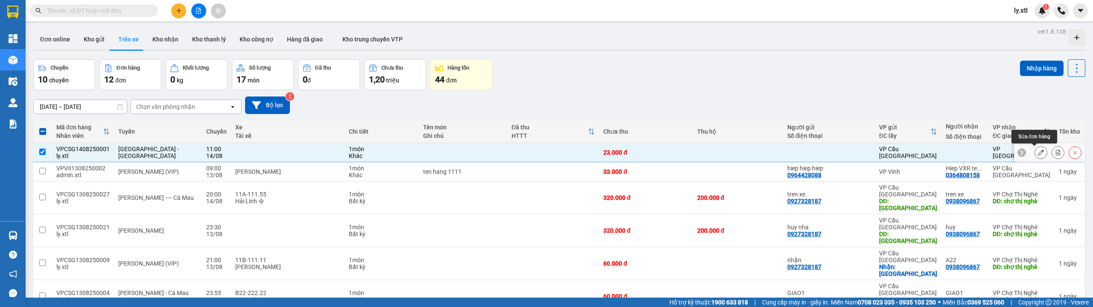
click at [1038, 155] on icon at bounding box center [1041, 152] width 6 height 6
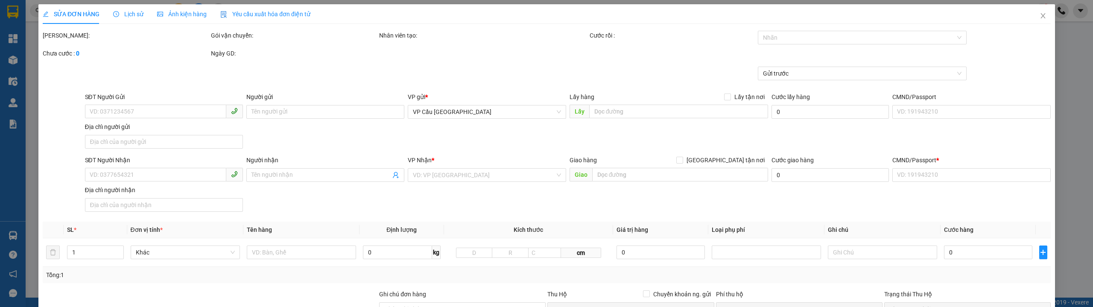
type input "1223"
type input "23.000"
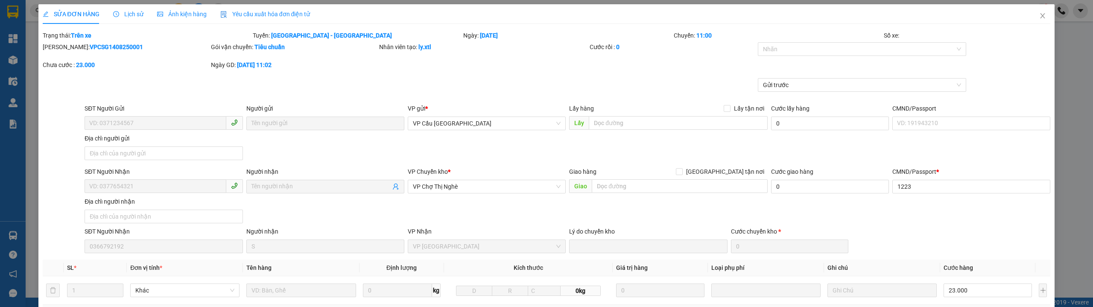
click at [140, 11] on span "Lịch sử" at bounding box center [128, 14] width 30 height 7
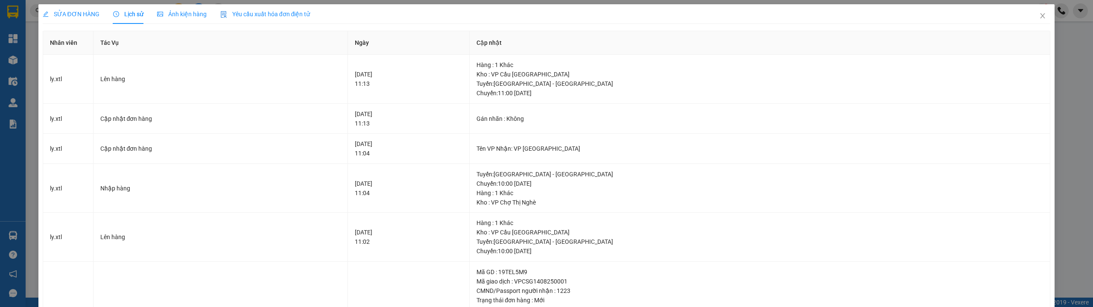
click at [93, 15] on span "SỬA ĐƠN HÀNG" at bounding box center [71, 14] width 57 height 7
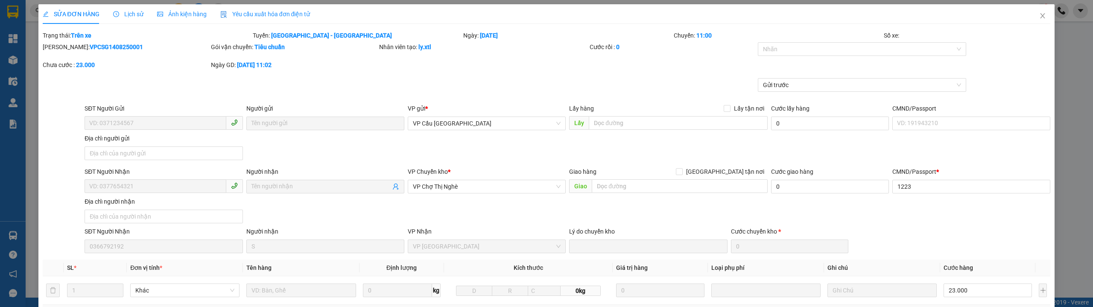
click at [119, 11] on span "Lịch sử" at bounding box center [128, 14] width 30 height 7
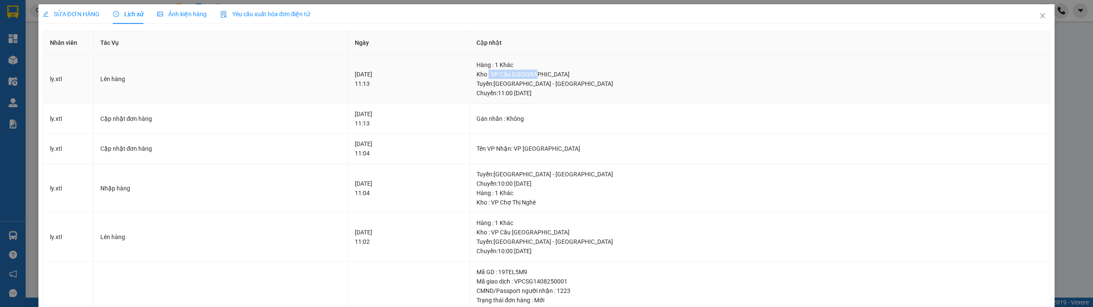
drag, startPoint x: 556, startPoint y: 71, endPoint x: 621, endPoint y: 74, distance: 65.4
click at [621, 74] on div "Kho : VP Cầu [GEOGRAPHIC_DATA]" at bounding box center [760, 74] width 567 height 9
click at [640, 85] on div "Tuyến : Điện Biên - Hà Tiên Chuyến: 11:00 ngày 14-08-2025" at bounding box center [760, 88] width 567 height 19
drag, startPoint x: 558, startPoint y: 74, endPoint x: 630, endPoint y: 76, distance: 71.8
click at [630, 76] on div "Kho : VP Cầu [GEOGRAPHIC_DATA]" at bounding box center [760, 74] width 567 height 9
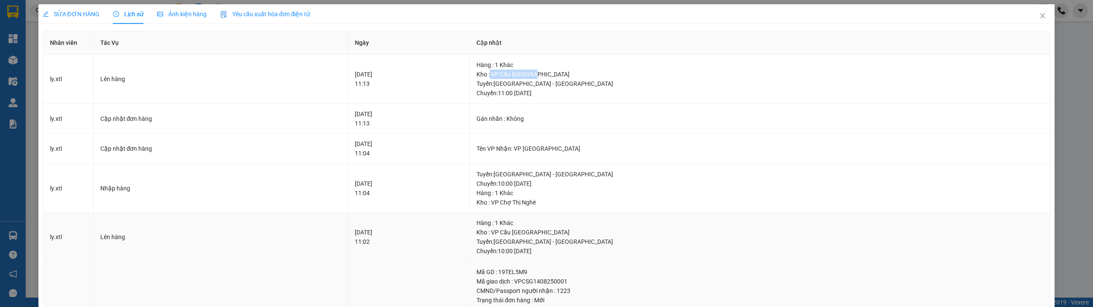
scroll to position [123, 0]
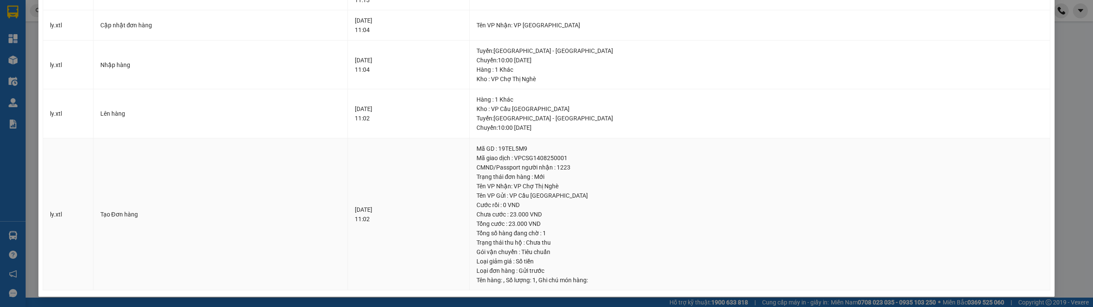
click at [608, 156] on div "Mã giao dịch : VPCSG1408250001" at bounding box center [760, 157] width 567 height 9
copy div "VPCSG1408250001"
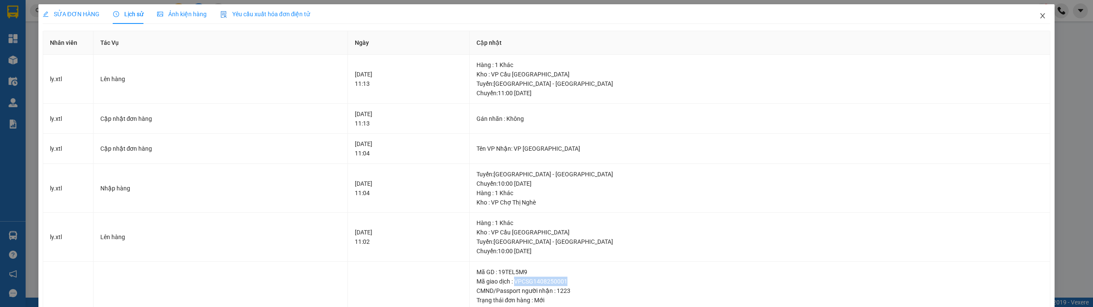
click at [1040, 14] on icon "close" at bounding box center [1043, 15] width 7 height 7
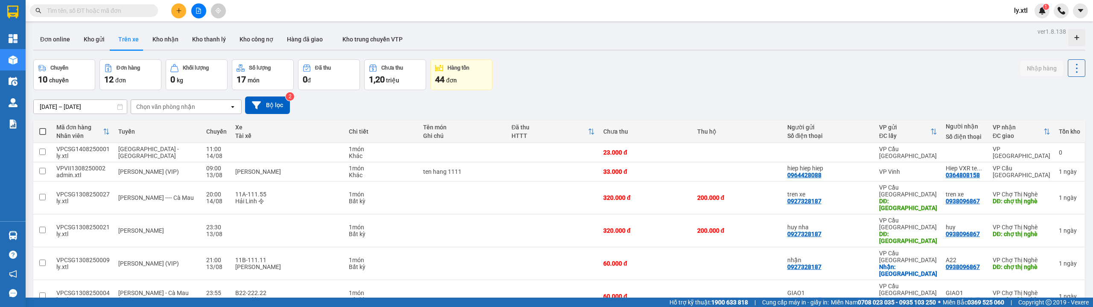
click at [107, 9] on input "text" at bounding box center [97, 10] width 101 height 9
paste input "VPCSG1408250001"
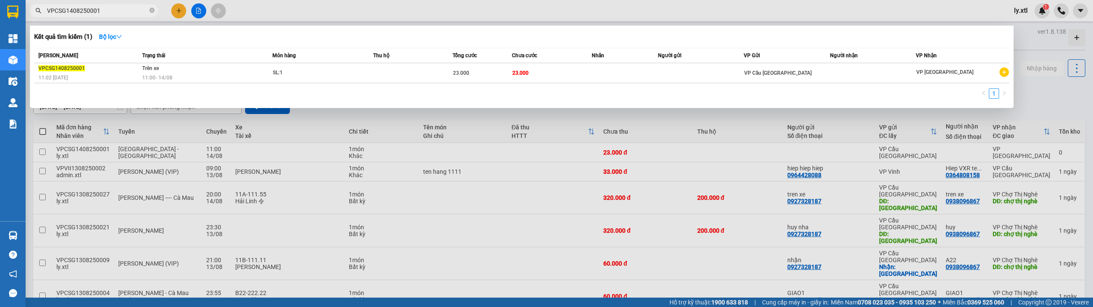
type input "VPCSG1408250001"
click at [1049, 97] on div at bounding box center [546, 153] width 1093 height 307
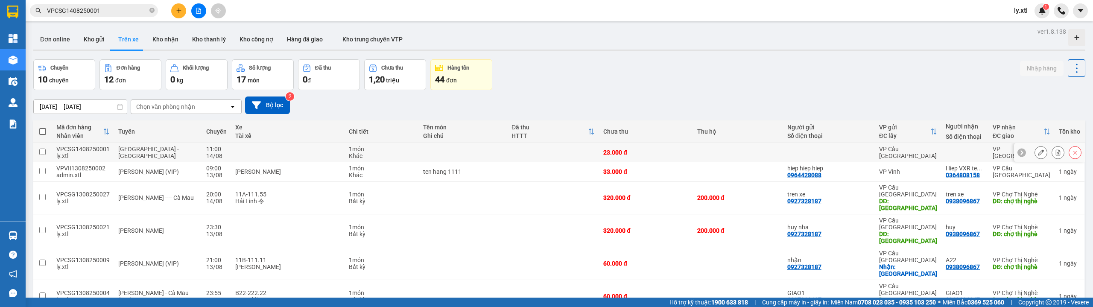
click at [46, 149] on td at bounding box center [42, 152] width 19 height 19
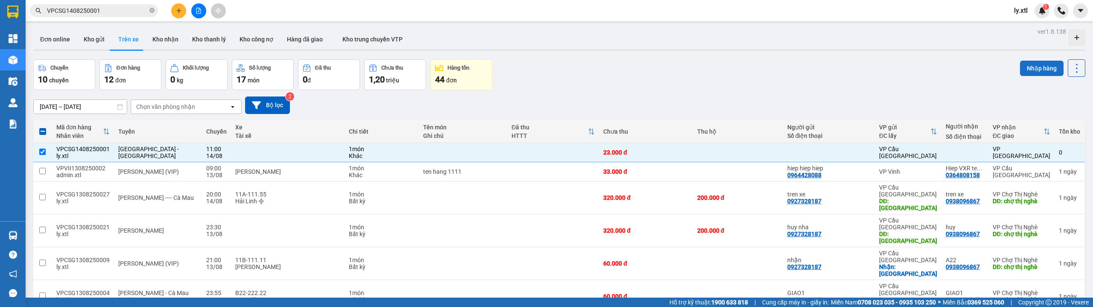
click at [1021, 70] on button "Nhập hàng" at bounding box center [1042, 68] width 44 height 15
checkbox input "false"
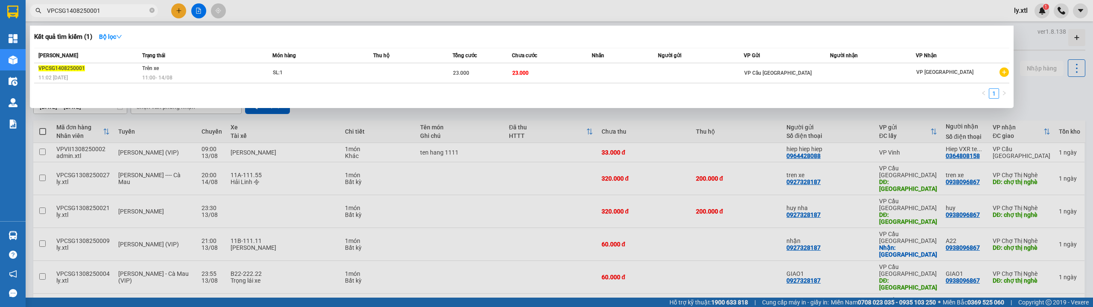
click at [111, 11] on input "VPCSG1408250001" at bounding box center [97, 10] width 101 height 9
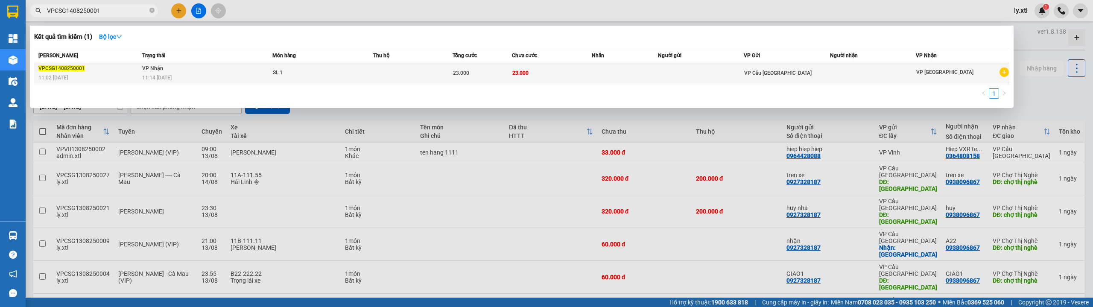
click at [231, 82] on div "11:14 - 14/08" at bounding box center [207, 77] width 130 height 9
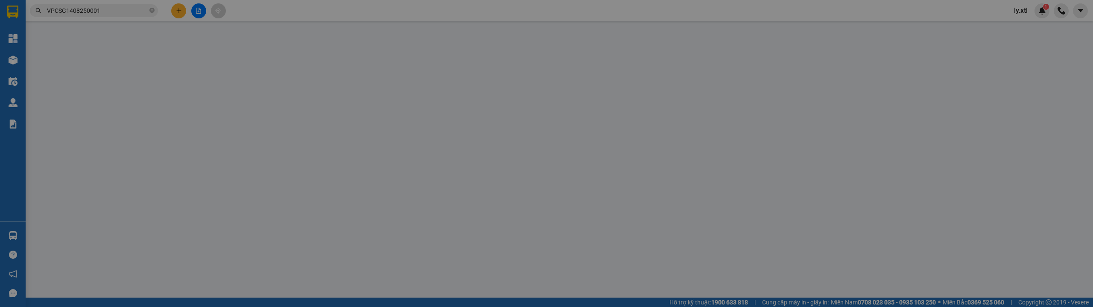
type input "1223"
type input "23.000"
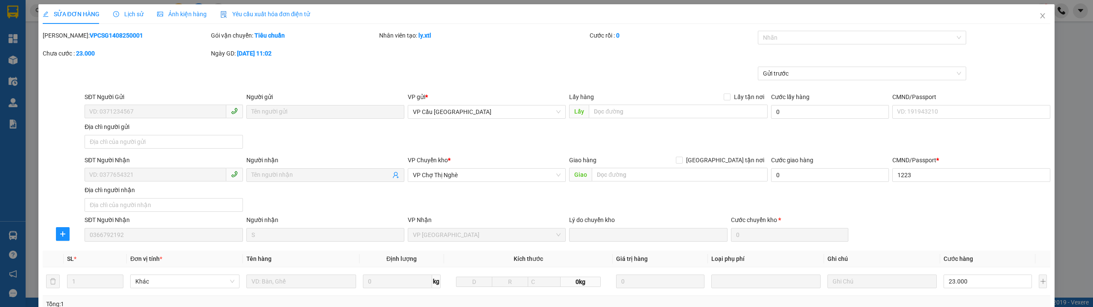
click at [125, 16] on span "Lịch sử" at bounding box center [128, 14] width 30 height 7
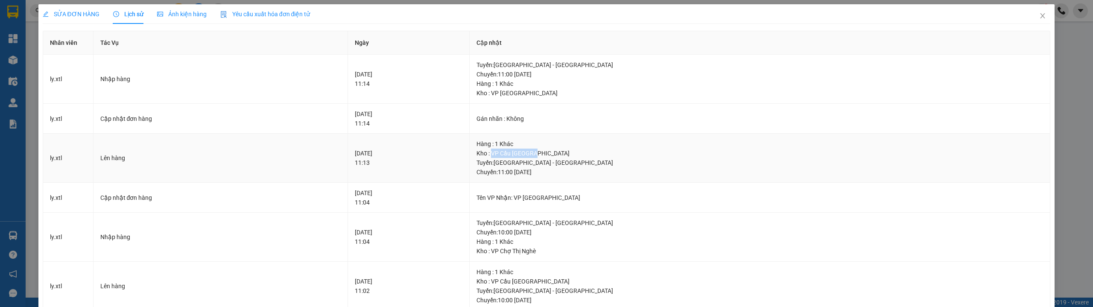
drag, startPoint x: 559, startPoint y: 155, endPoint x: 627, endPoint y: 155, distance: 67.9
click at [627, 155] on div "Kho : VP Cầu [GEOGRAPHIC_DATA]" at bounding box center [760, 153] width 567 height 9
drag, startPoint x: 582, startPoint y: 196, endPoint x: 657, endPoint y: 202, distance: 75.5
click at [657, 202] on td "Tên VP Nhận: VP [GEOGRAPHIC_DATA]" at bounding box center [760, 198] width 581 height 30
drag, startPoint x: 562, startPoint y: 152, endPoint x: 621, endPoint y: 158, distance: 59.7
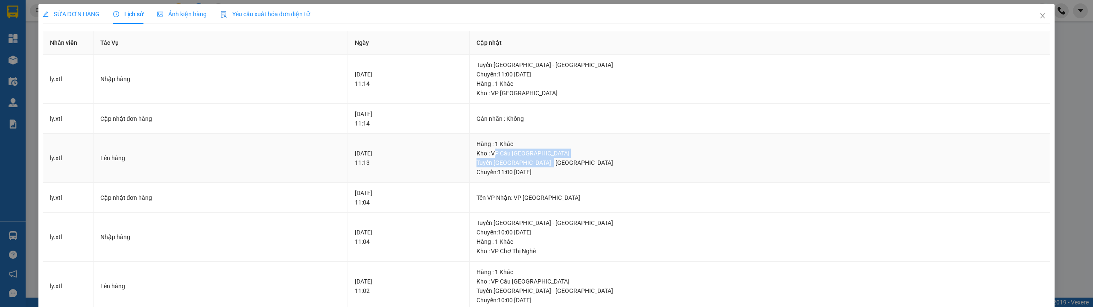
click at [621, 158] on div "Hàng : 1 Khác Kho : VP Cầu Sài Gòn Tuyến : Điện Biên - Hà Tiên Chuyến: 11:00 ng…" at bounding box center [760, 158] width 567 height 38
click at [92, 15] on span "SỬA ĐƠN HÀNG" at bounding box center [71, 14] width 57 height 7
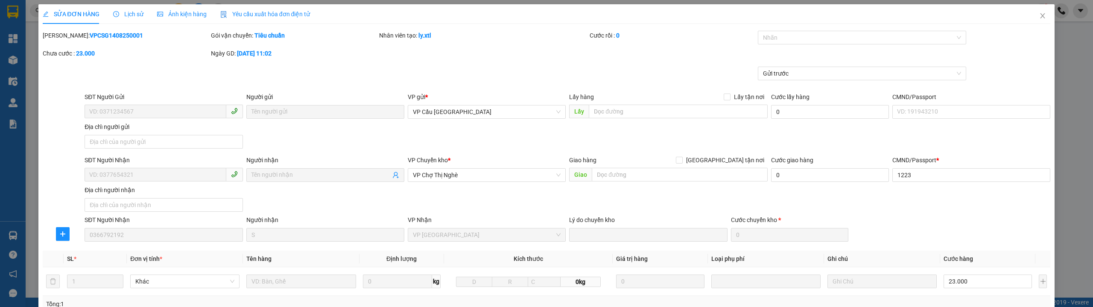
click at [126, 17] on span "Lịch sử" at bounding box center [128, 14] width 30 height 7
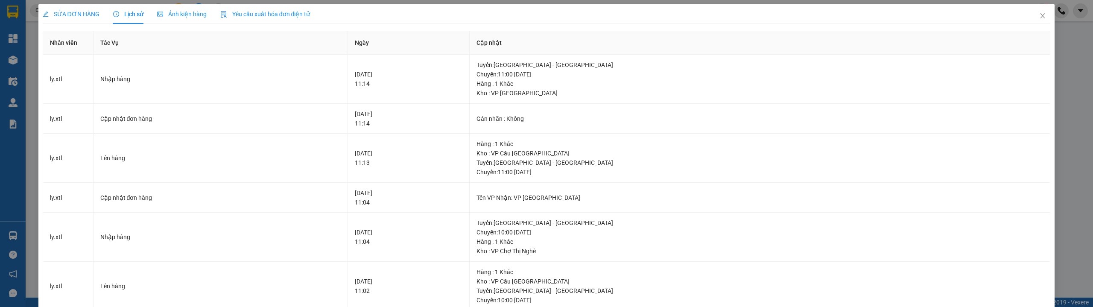
click at [71, 21] on div "SỬA ĐƠN HÀNG" at bounding box center [71, 14] width 57 height 20
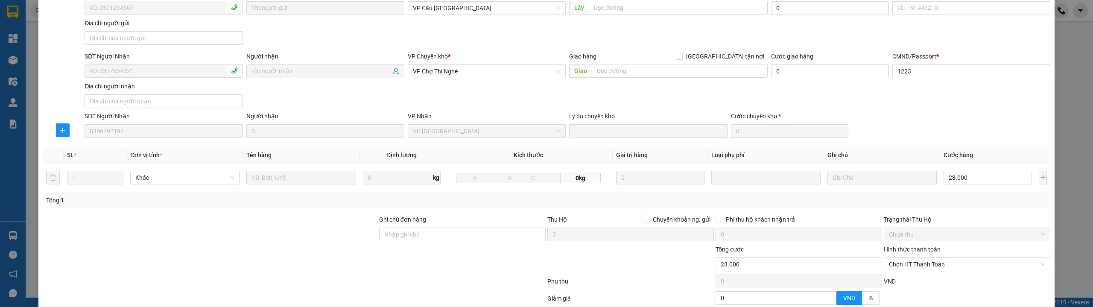
scroll to position [4, 0]
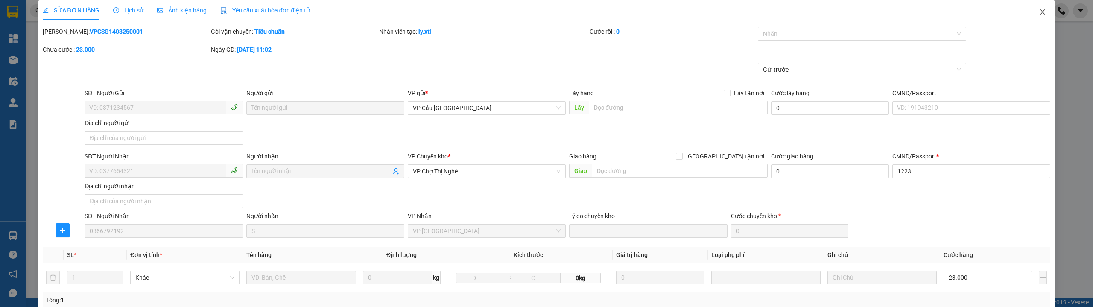
click at [1043, 16] on span "Close" at bounding box center [1043, 12] width 24 height 24
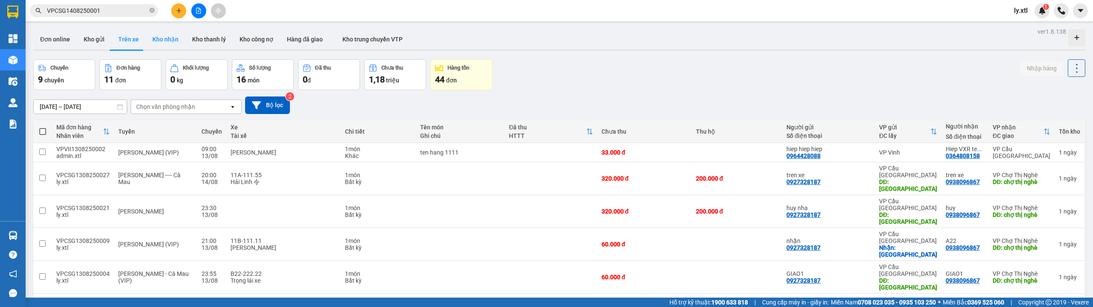
click at [155, 36] on button "Kho nhận" at bounding box center [166, 39] width 40 height 21
type input "08/08/2025 – 14/08/2025"
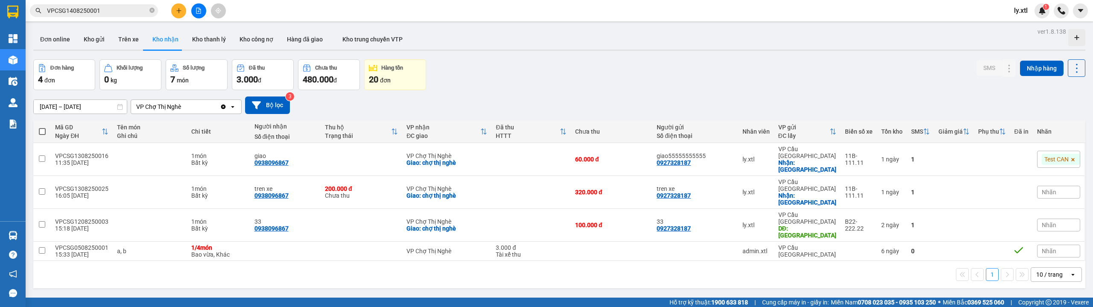
click at [213, 109] on div "VP Chợ Thị Nghè" at bounding box center [175, 107] width 89 height 14
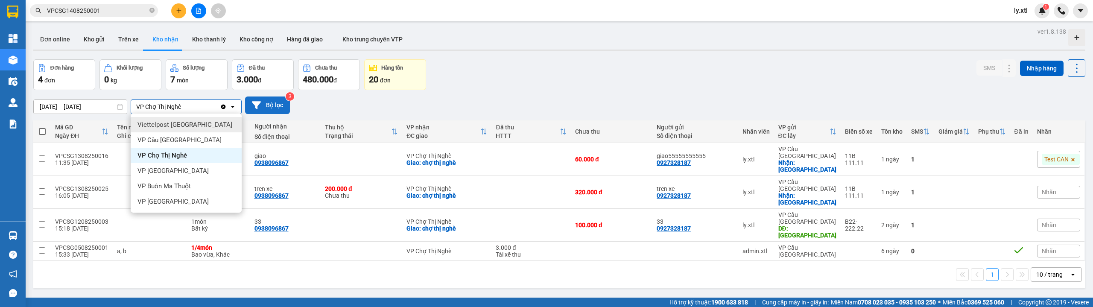
click at [262, 106] on button "Bộ lọc" at bounding box center [267, 106] width 45 height 18
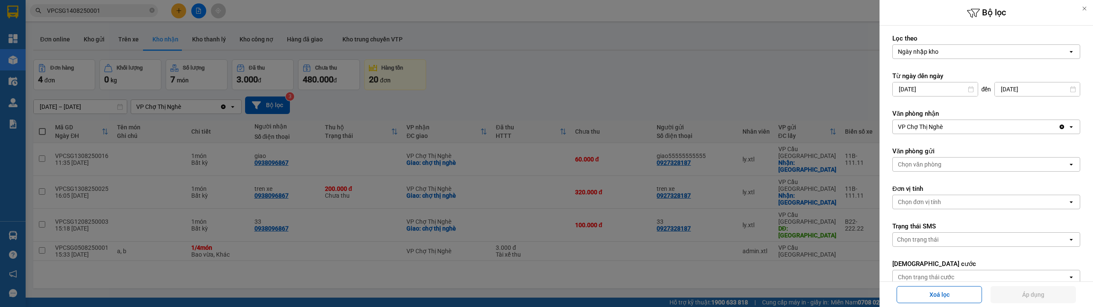
click at [940, 127] on div "VP Chợ Thị Nghè" at bounding box center [920, 127] width 45 height 9
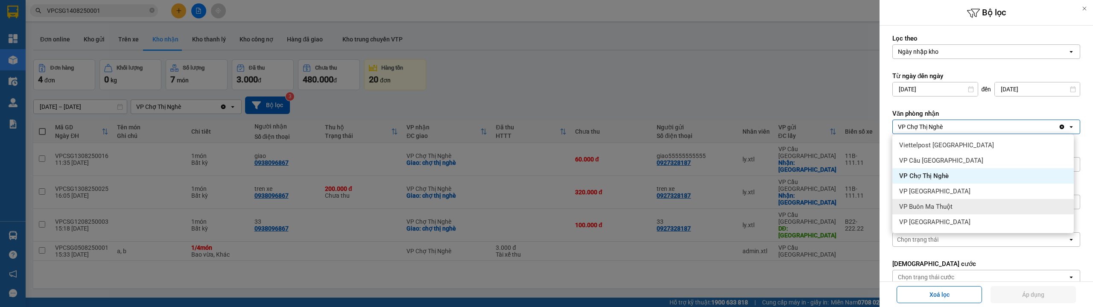
scroll to position [39, 0]
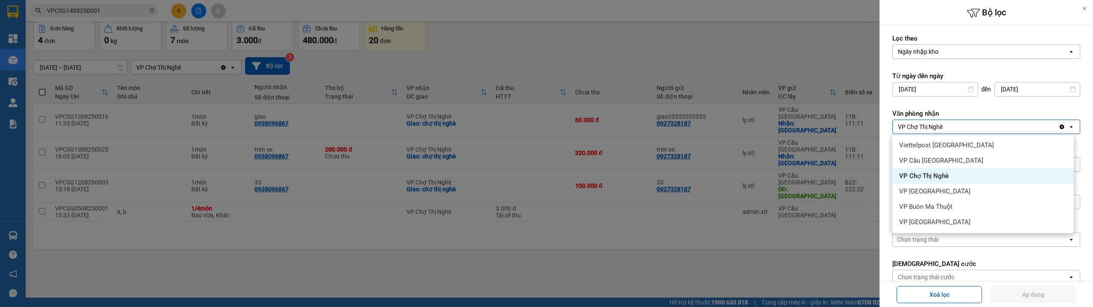
click at [934, 191] on span "VP [GEOGRAPHIC_DATA]" at bounding box center [935, 191] width 71 height 9
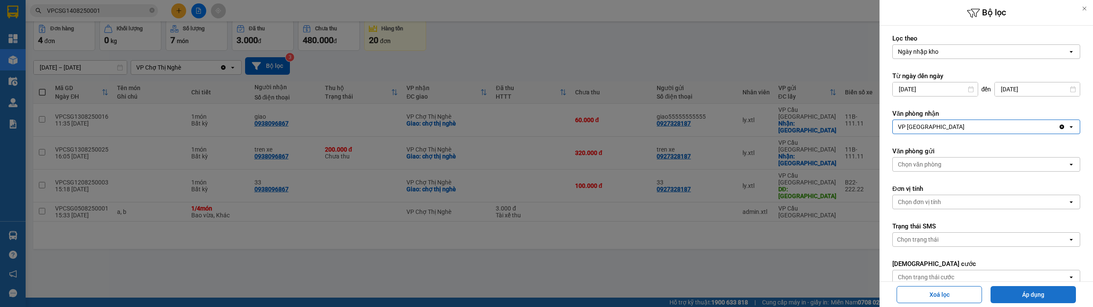
click at [1029, 289] on button "Áp dụng" at bounding box center [1033, 294] width 85 height 17
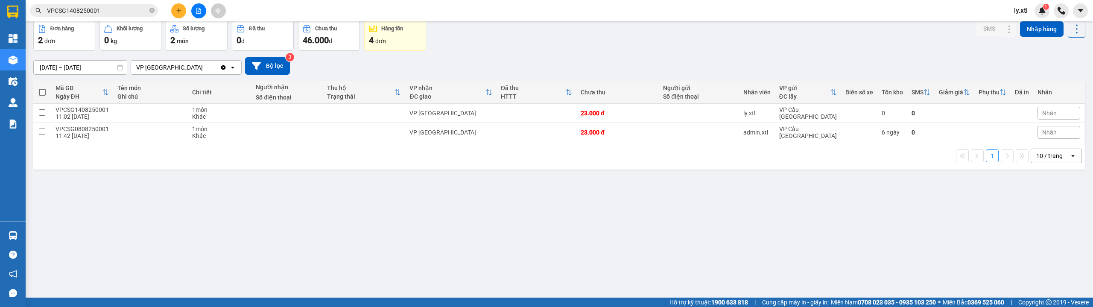
scroll to position [0, 0]
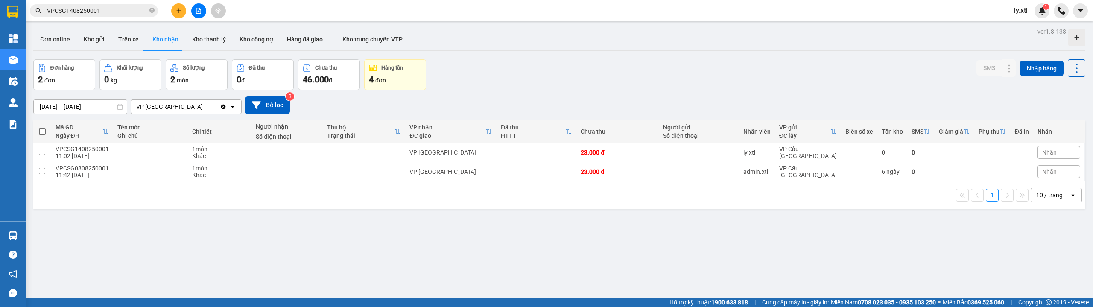
click at [510, 99] on div "08/08/2025 – 14/08/2025 Press the down arrow key to interact with the calendar …" at bounding box center [559, 106] width 1052 height 18
click at [990, 155] on icon at bounding box center [993, 152] width 6 height 6
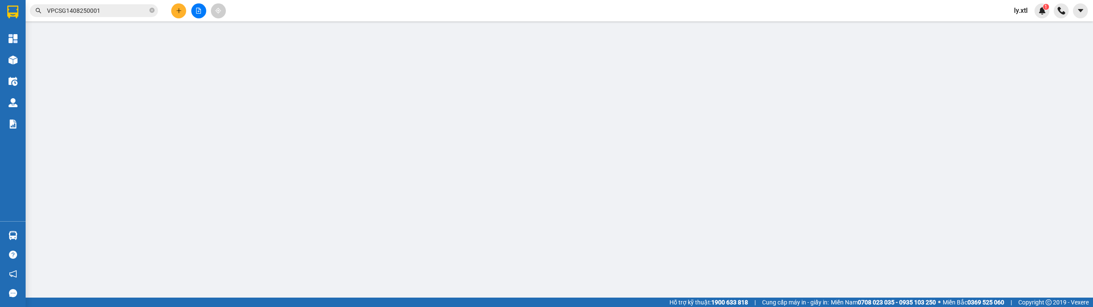
type input "1223"
type input "23.000"
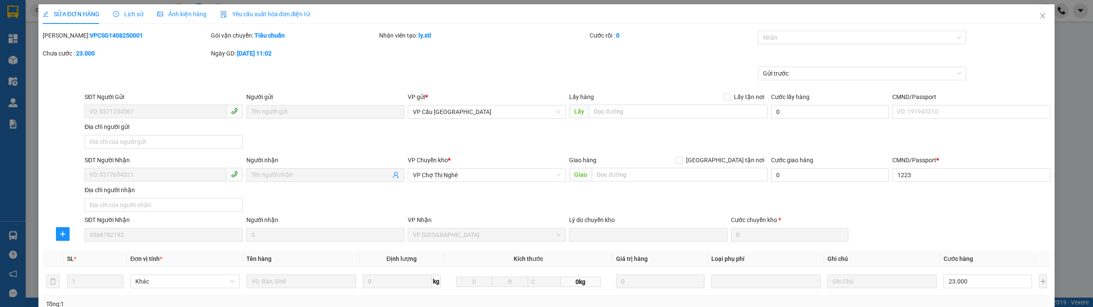
click at [114, 15] on icon "clock-circle" at bounding box center [116, 14] width 6 height 6
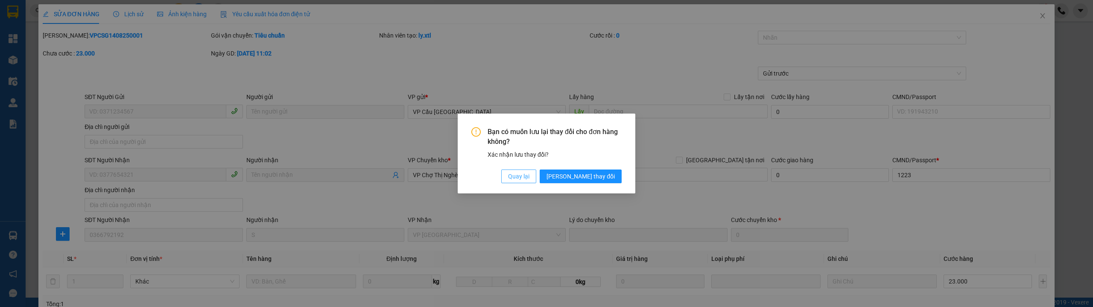
click at [536, 175] on button "Quay lại" at bounding box center [518, 177] width 35 height 14
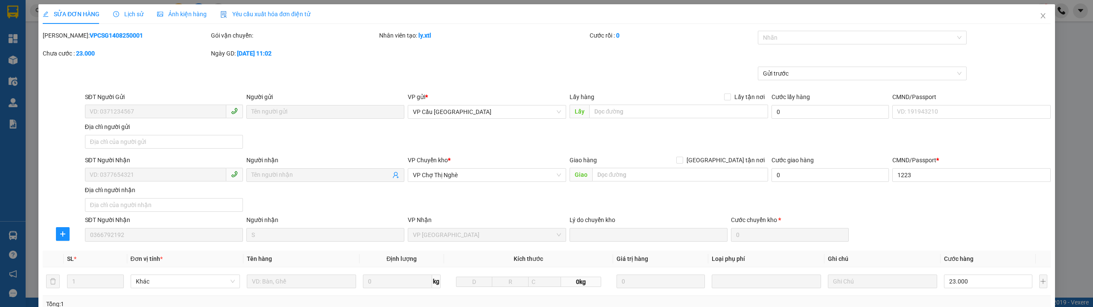
click at [139, 17] on span "Lịch sử" at bounding box center [128, 14] width 30 height 7
